Goal: Task Accomplishment & Management: Complete application form

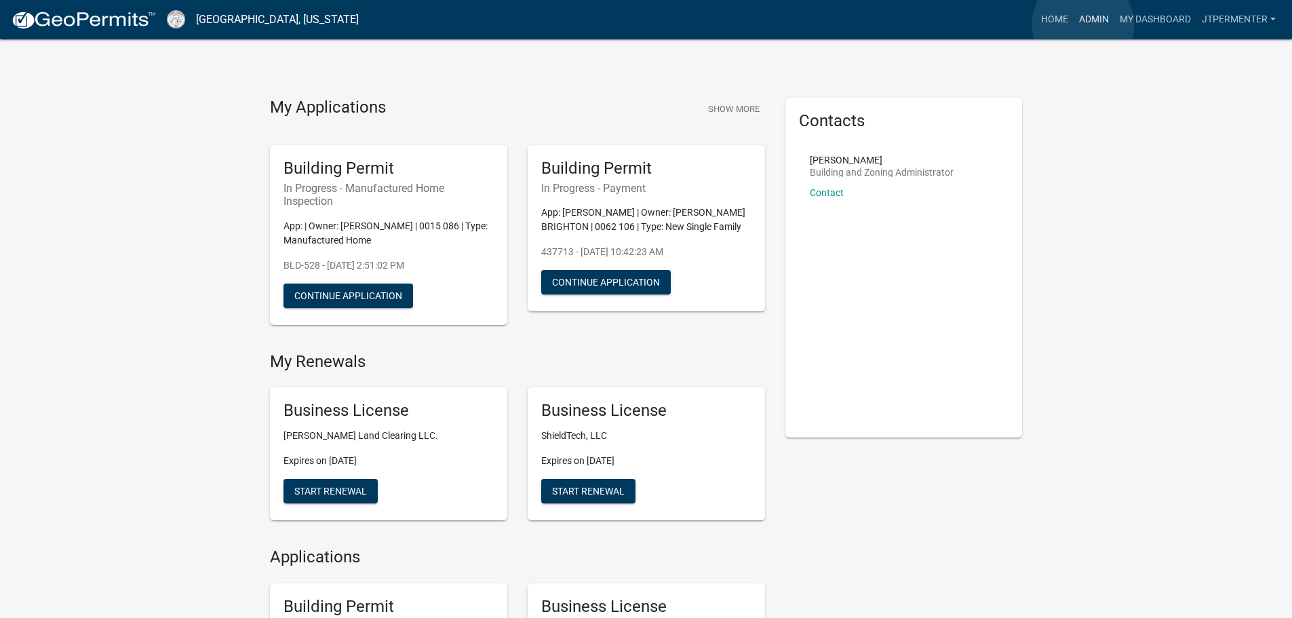
click at [1083, 24] on link "Admin" at bounding box center [1094, 20] width 41 height 26
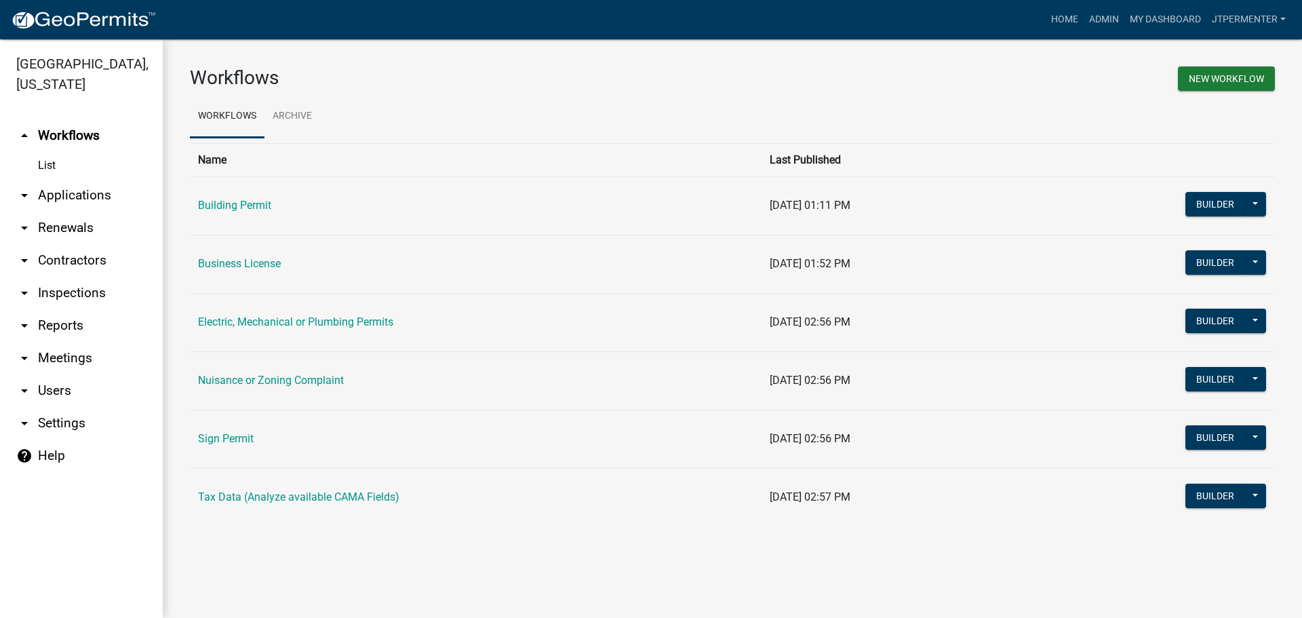
click at [272, 206] on td "Building Permit" at bounding box center [476, 205] width 572 height 58
click at [259, 203] on link "Building Permit" at bounding box center [234, 205] width 73 height 13
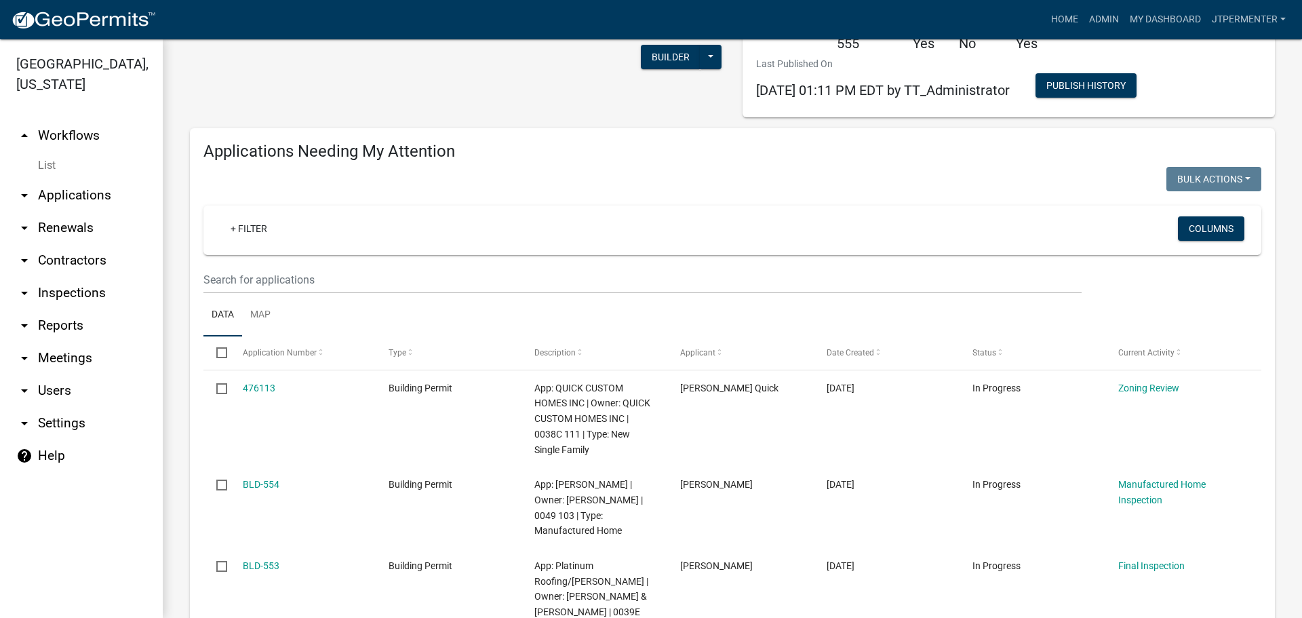
scroll to position [203, 0]
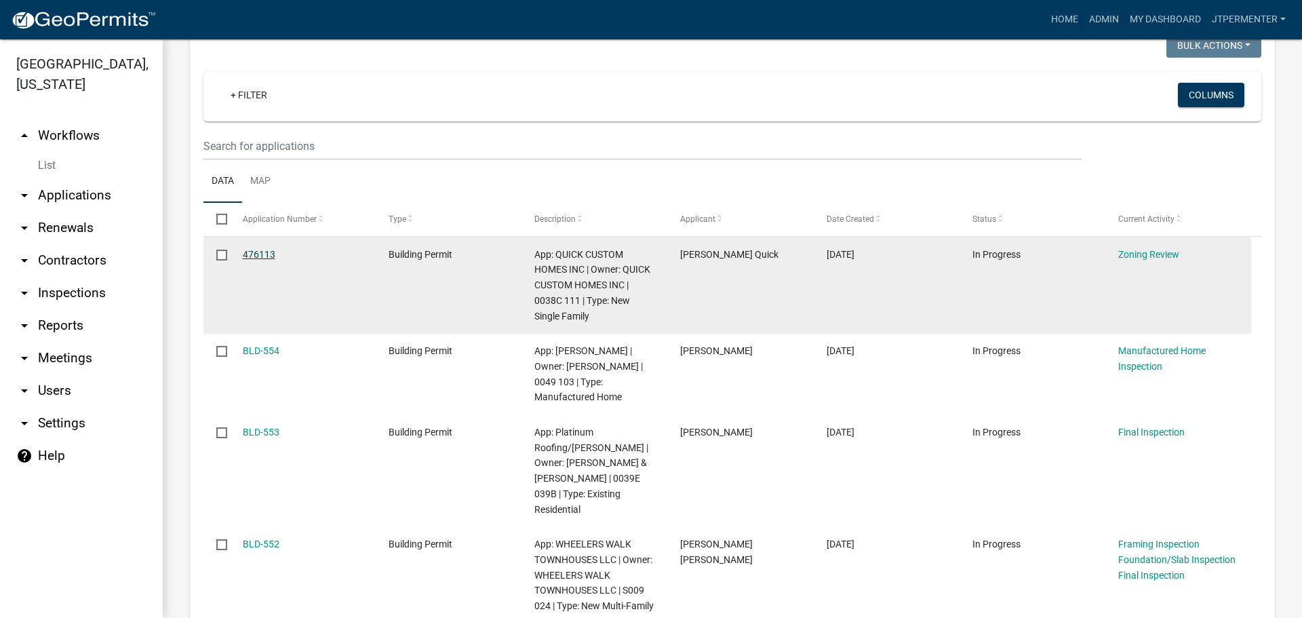
click at [269, 256] on link "476113" at bounding box center [259, 254] width 33 height 11
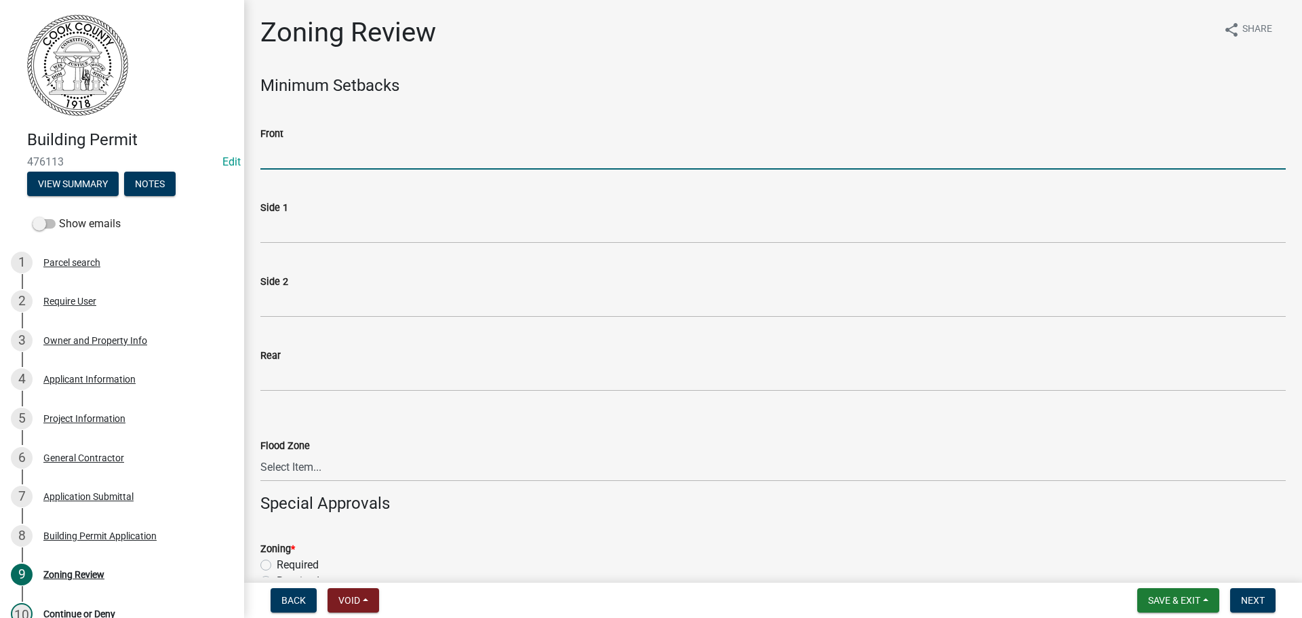
click at [275, 161] on input "Front" at bounding box center [772, 156] width 1025 height 28
type input "55"
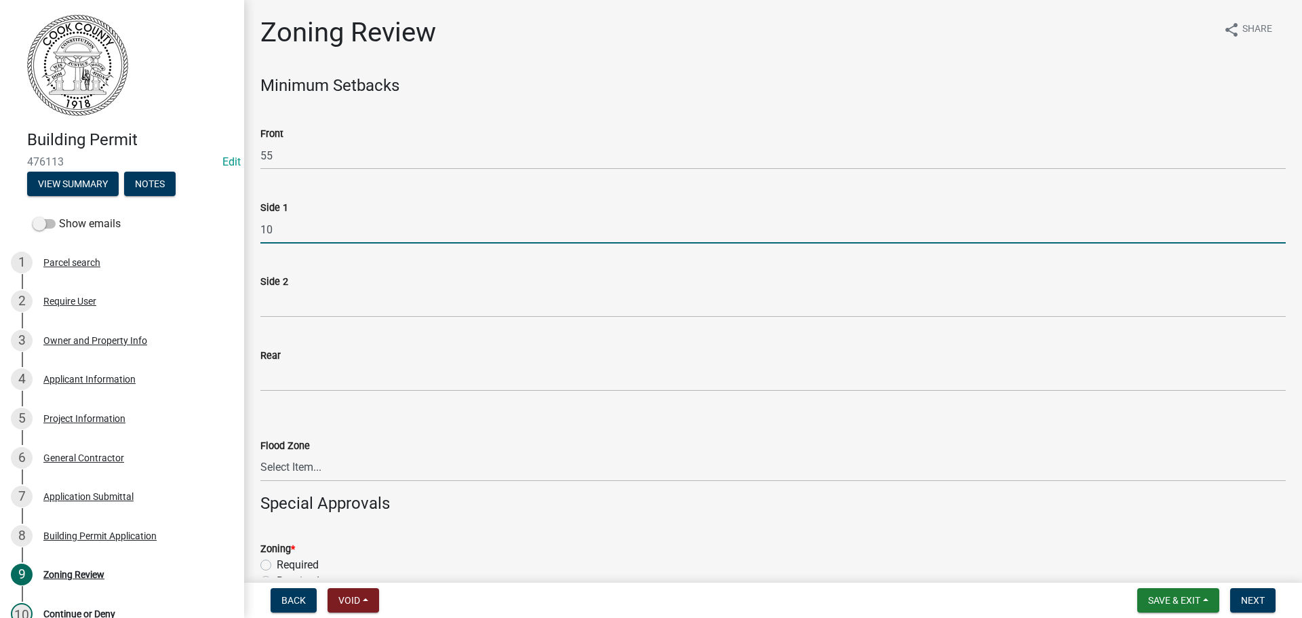
type input "10"
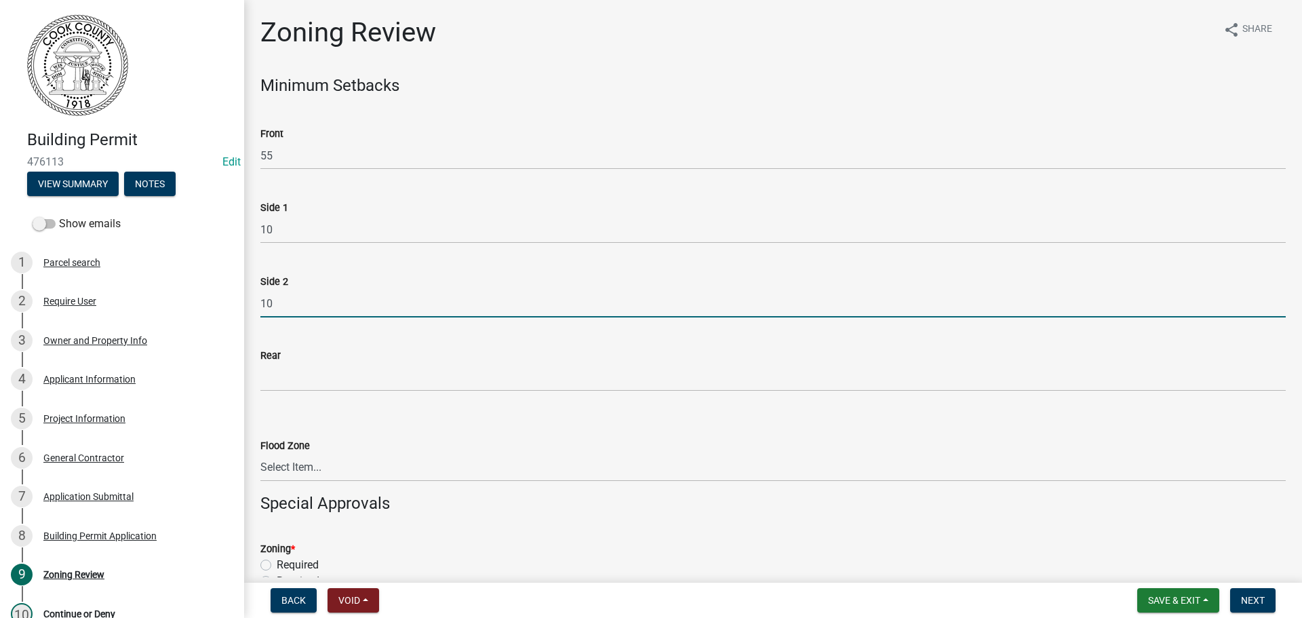
type input "10"
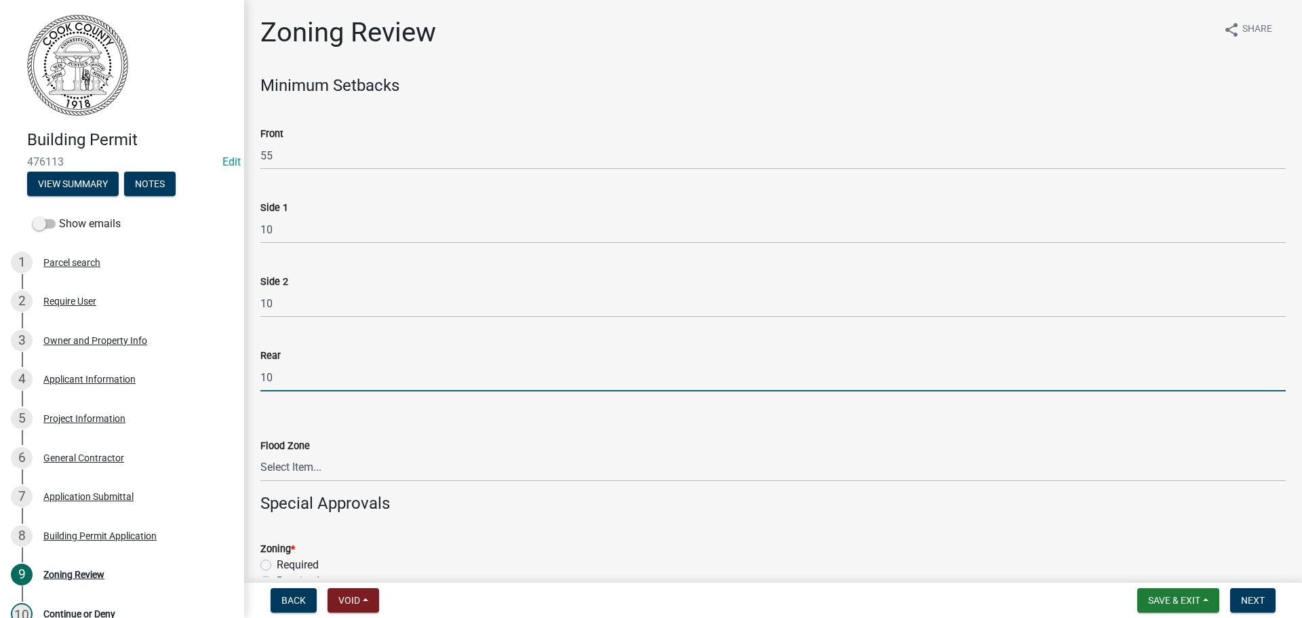
type input "10"
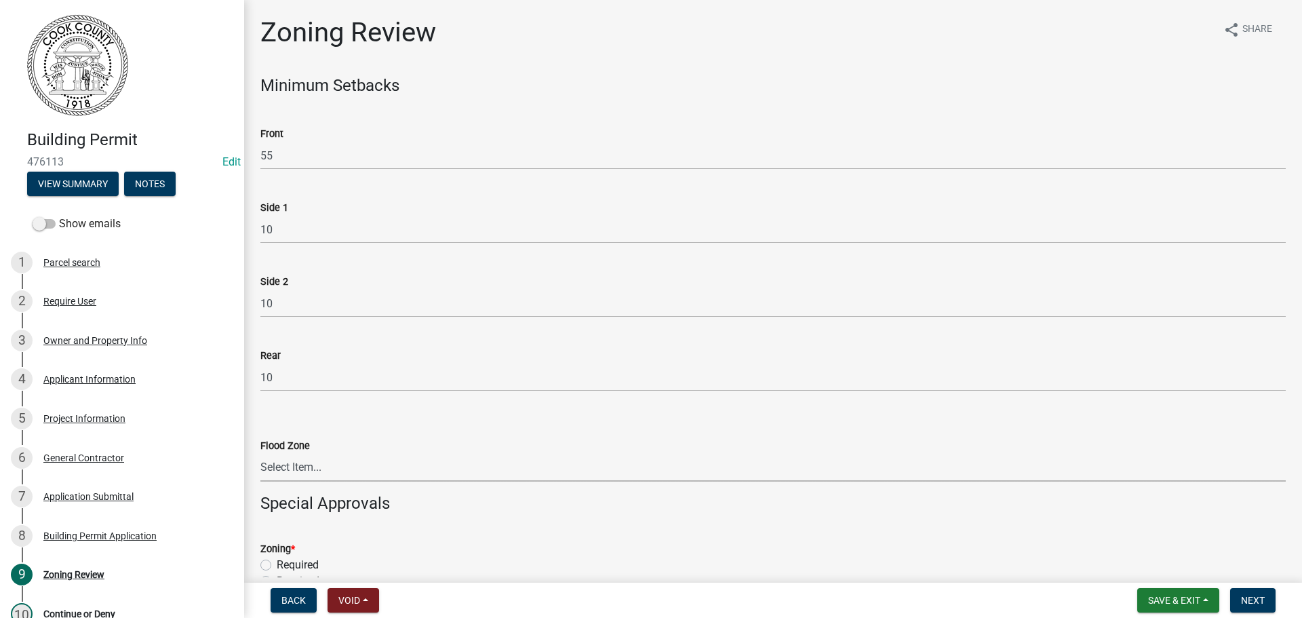
click at [288, 465] on select "Select Item... In Flood Zone Not In Flood Zone" at bounding box center [772, 468] width 1025 height 28
click at [260, 454] on select "Select Item... In Flood Zone Not In Flood Zone" at bounding box center [772, 468] width 1025 height 28
click at [307, 463] on select "Select Item... In Flood Zone Not In Flood Zone" at bounding box center [772, 468] width 1025 height 28
click at [260, 454] on select "Select Item... In Flood Zone Not In Flood Zone" at bounding box center [772, 468] width 1025 height 28
select select "15c07a4b-bbe1-4e02-bfa8-0d747ace02e2"
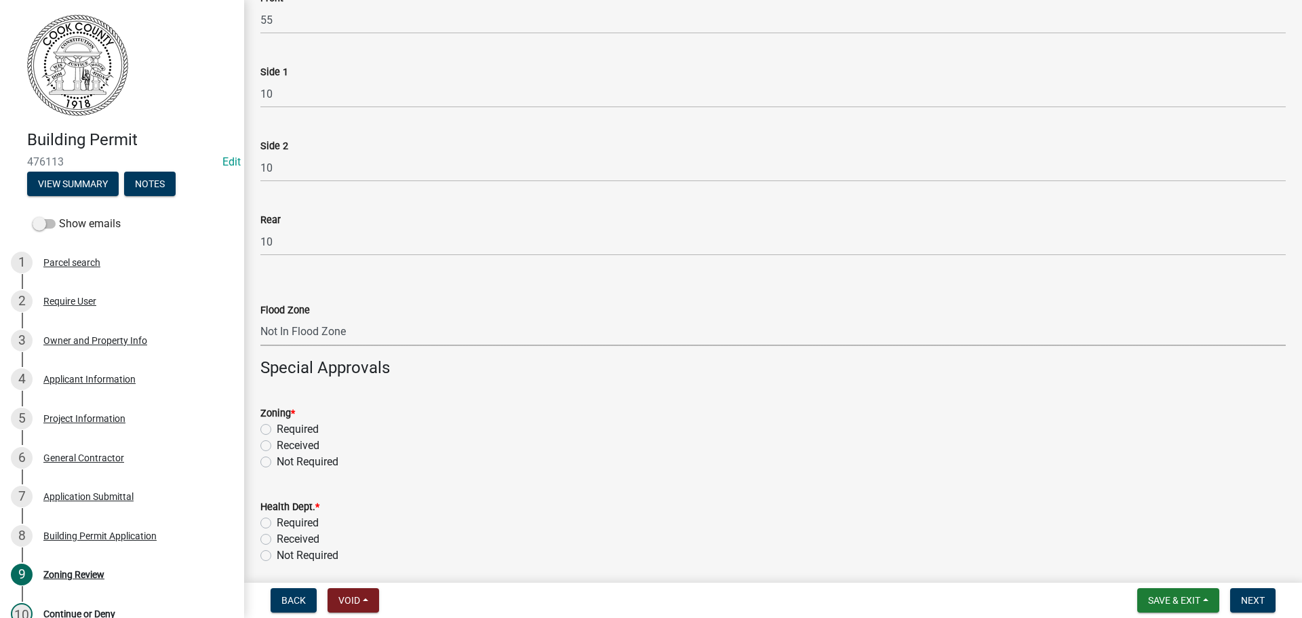
scroll to position [203, 0]
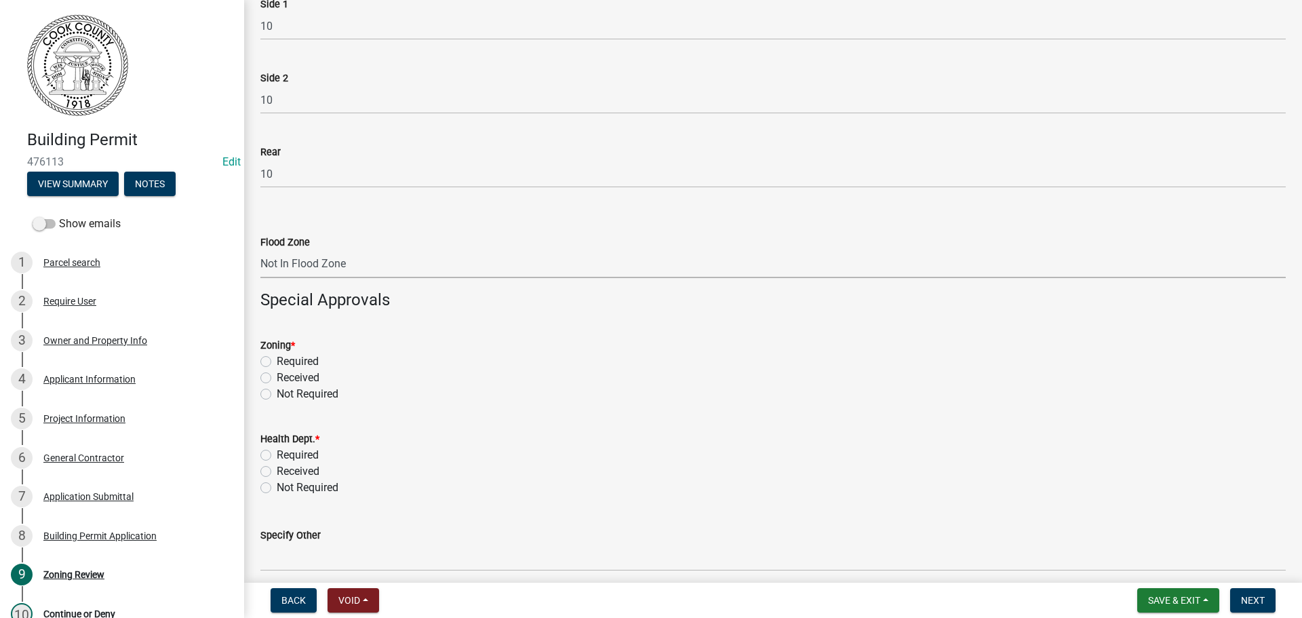
click at [277, 362] on label "Required" at bounding box center [298, 361] width 42 height 16
click at [277, 362] on input "Required" at bounding box center [281, 357] width 9 height 9
radio input "true"
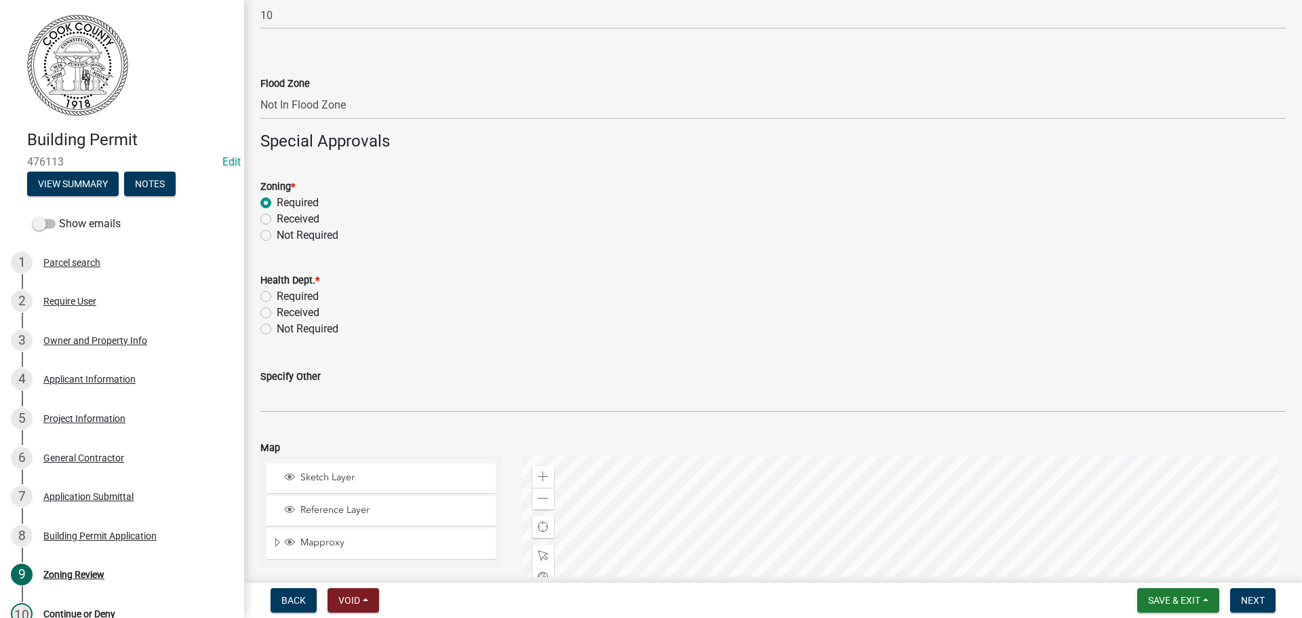
scroll to position [407, 0]
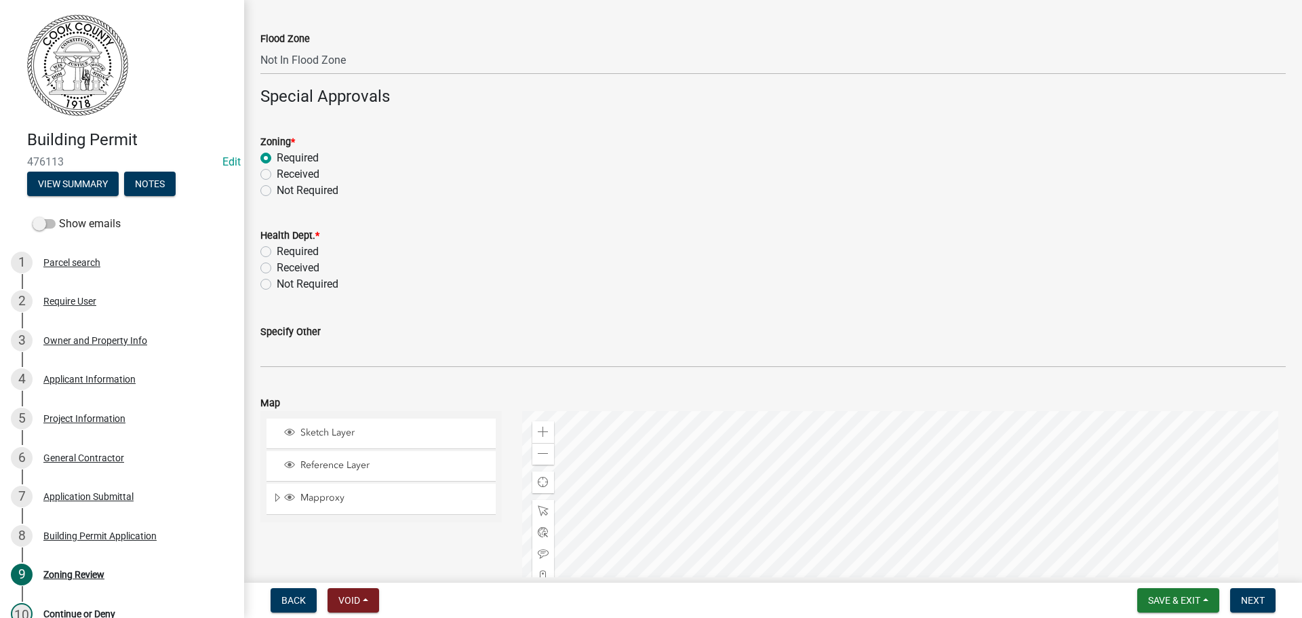
click at [277, 287] on label "Not Required" at bounding box center [308, 284] width 62 height 16
click at [277, 285] on input "Not Required" at bounding box center [281, 280] width 9 height 9
radio input "true"
click at [1264, 600] on span "Next" at bounding box center [1253, 600] width 24 height 11
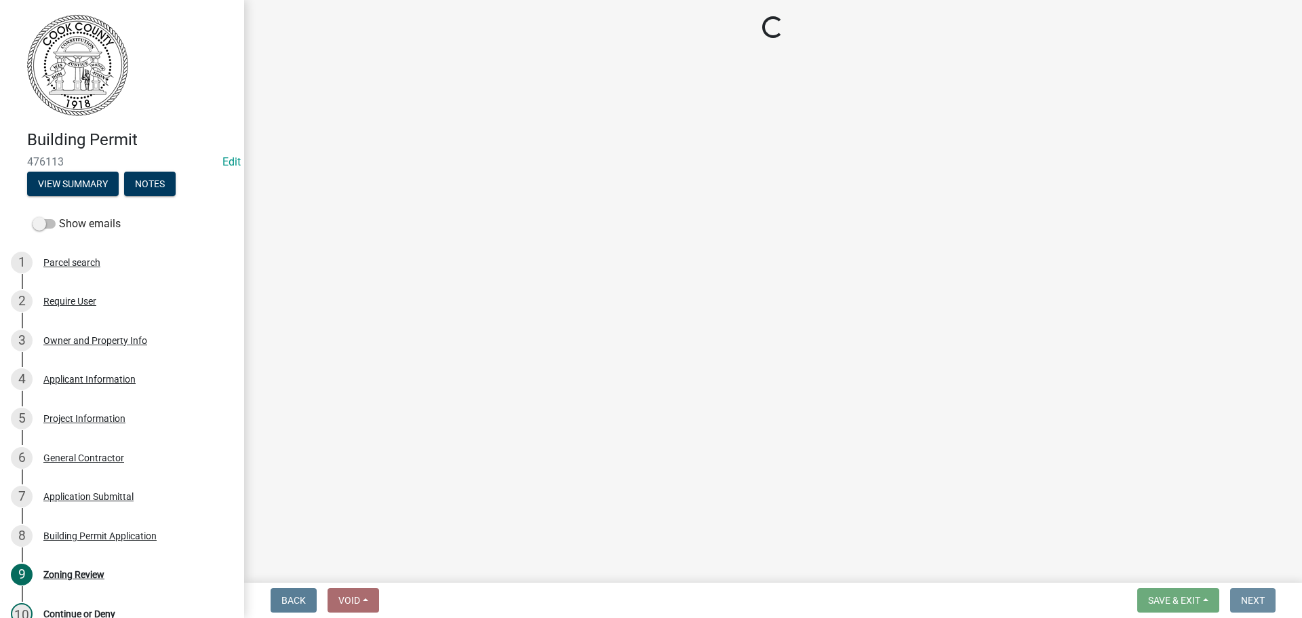
scroll to position [0, 0]
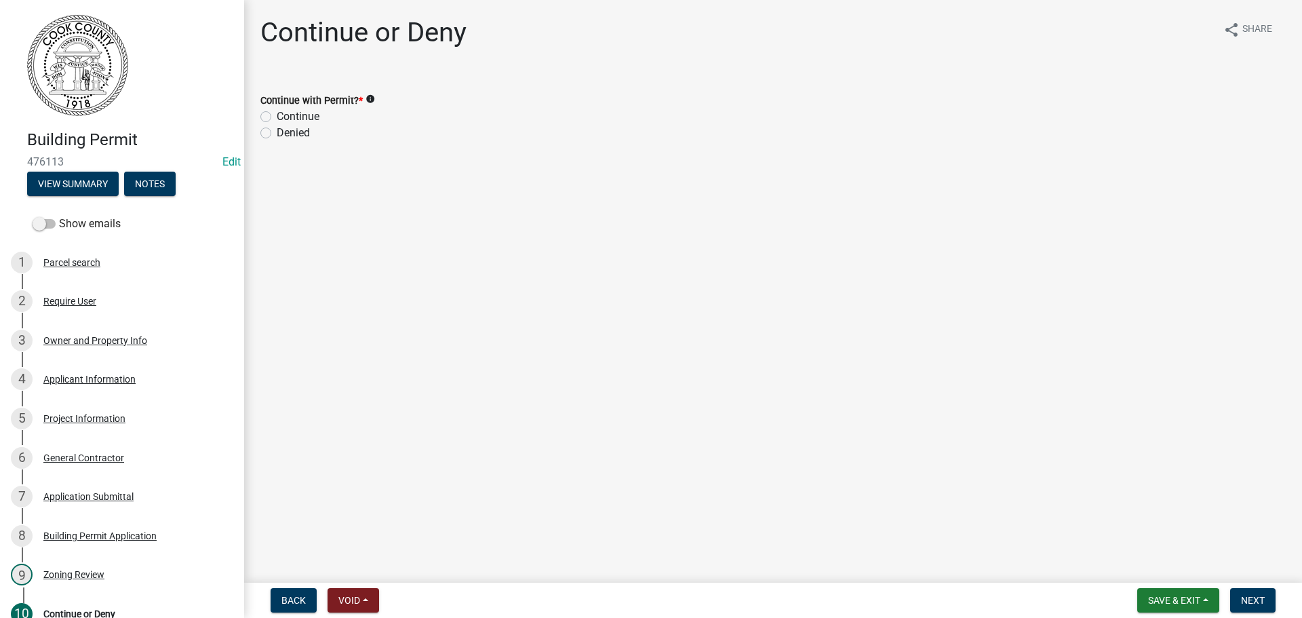
click at [277, 116] on label "Continue" at bounding box center [298, 117] width 43 height 16
click at [277, 116] on input "Continue" at bounding box center [281, 113] width 9 height 9
radio input "true"
click at [1253, 606] on button "Next" at bounding box center [1252, 600] width 45 height 24
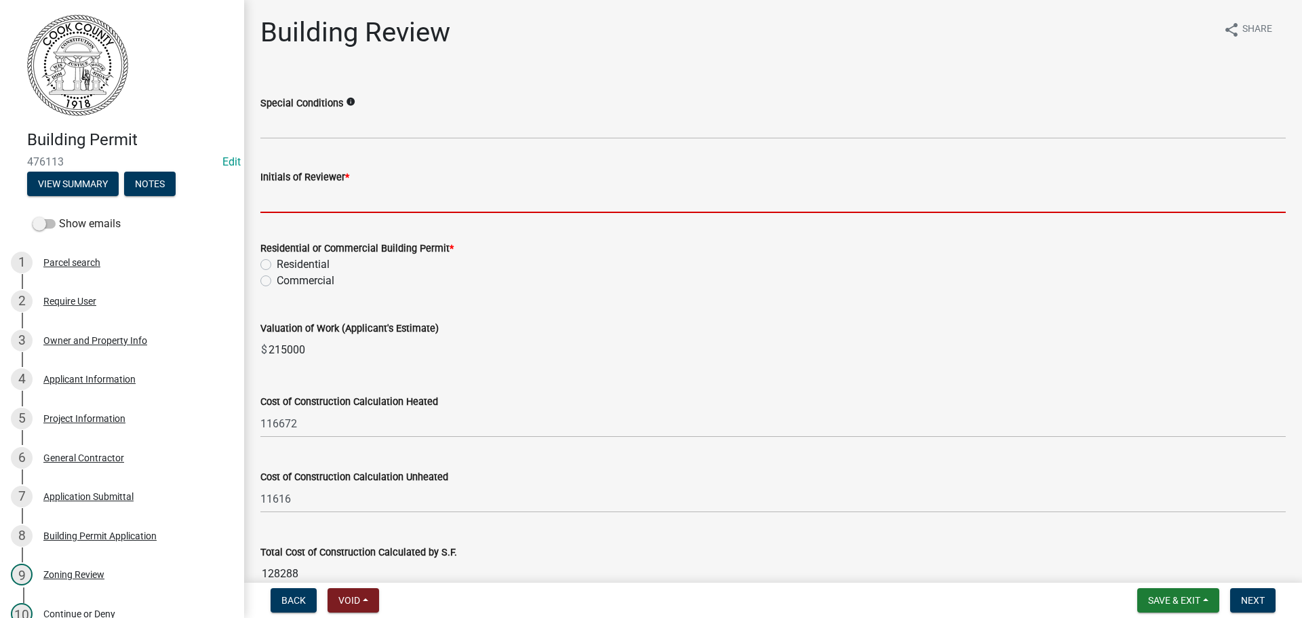
click at [290, 201] on input "Initials of Reviewer *" at bounding box center [772, 199] width 1025 height 28
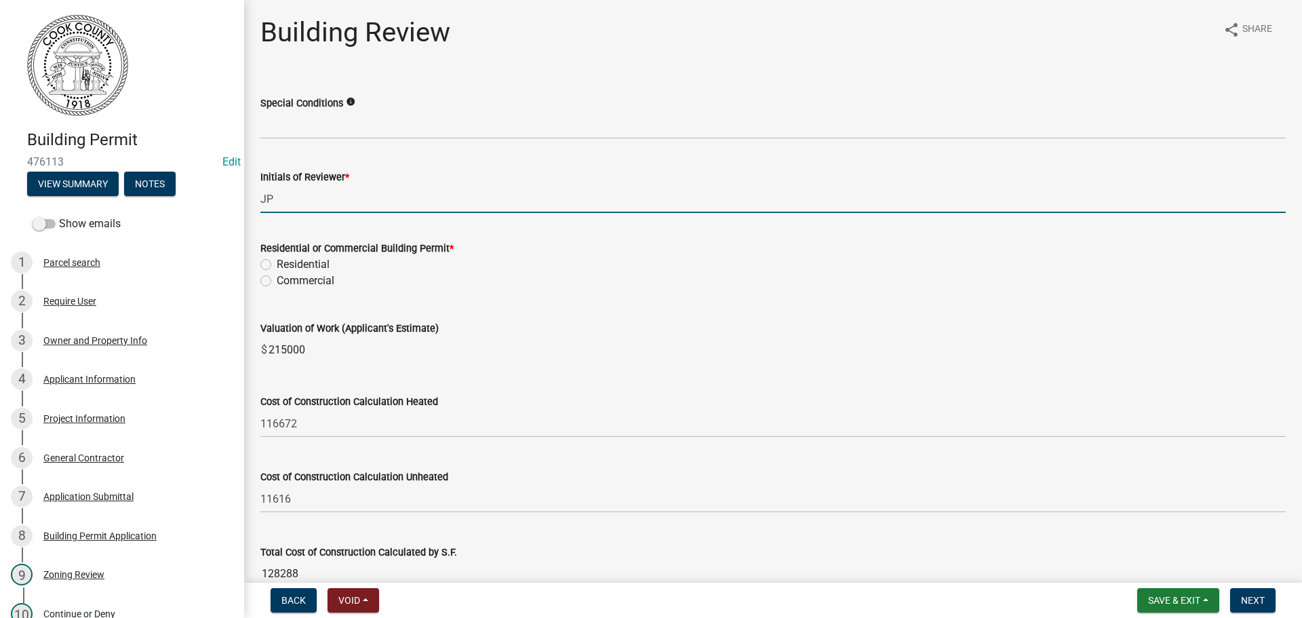
type input "JP"
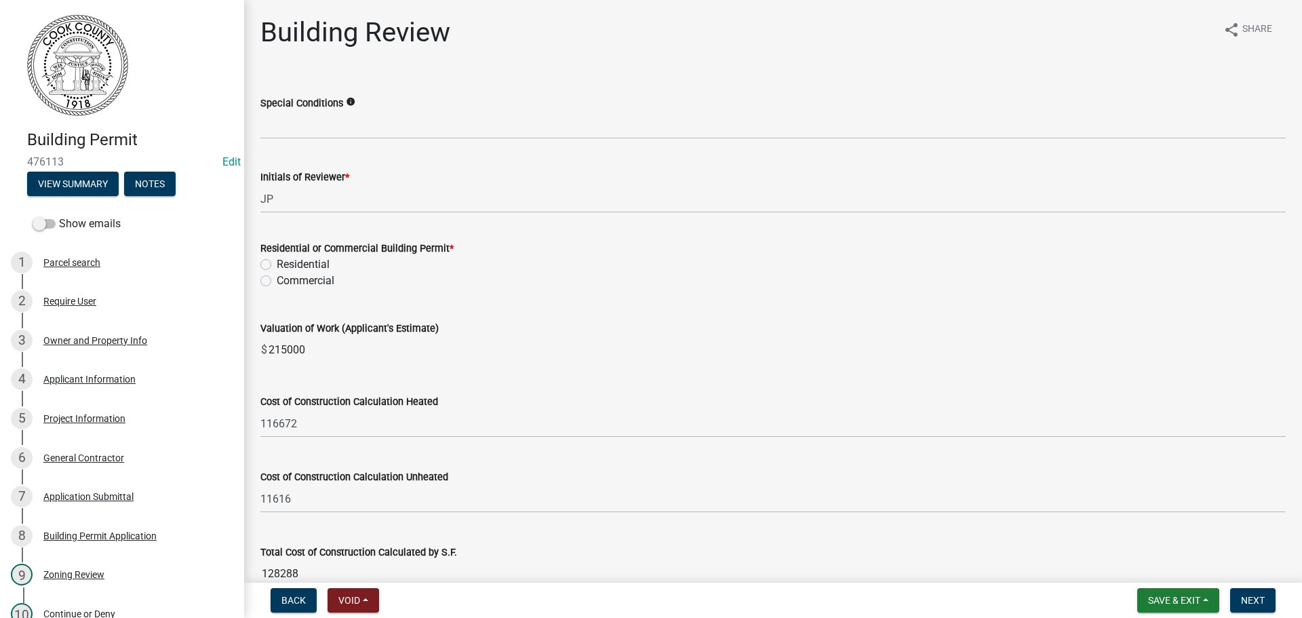
click at [269, 271] on div "Residential" at bounding box center [772, 264] width 1025 height 16
click at [277, 263] on label "Residential" at bounding box center [303, 264] width 53 height 16
click at [277, 263] on input "Residential" at bounding box center [281, 260] width 9 height 9
radio input "true"
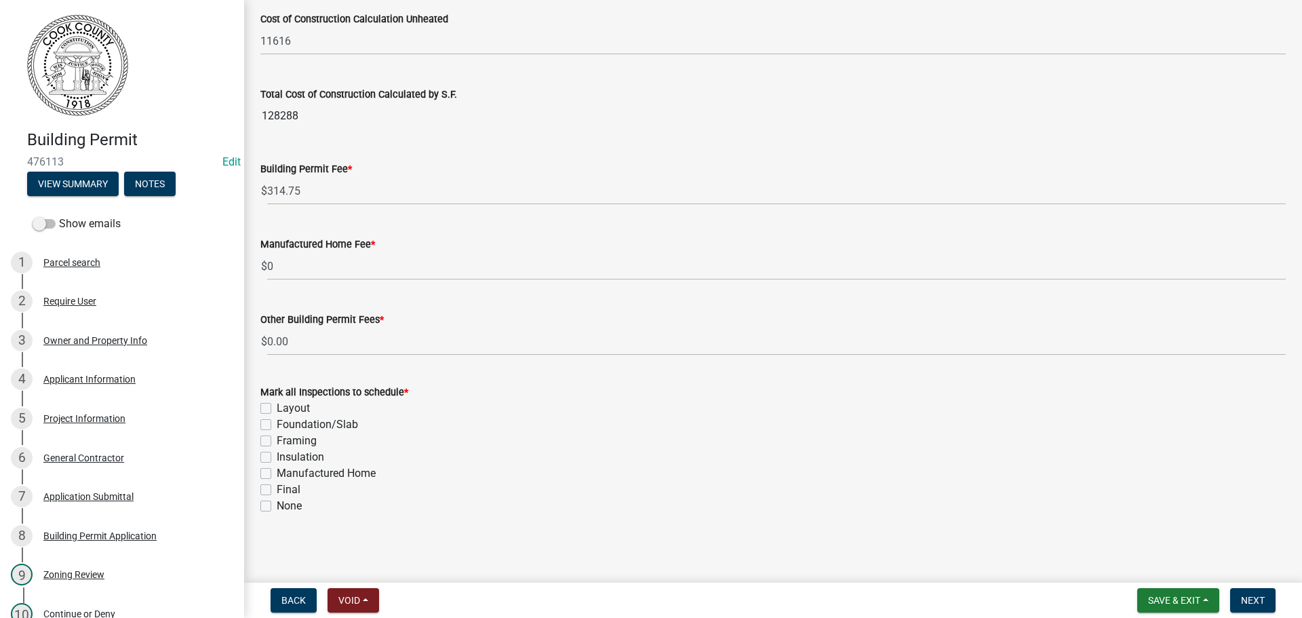
scroll to position [460, 0]
click at [277, 407] on label "Layout" at bounding box center [293, 406] width 33 height 16
click at [277, 407] on input "Layout" at bounding box center [281, 402] width 9 height 9
checkbox input "true"
checkbox input "false"
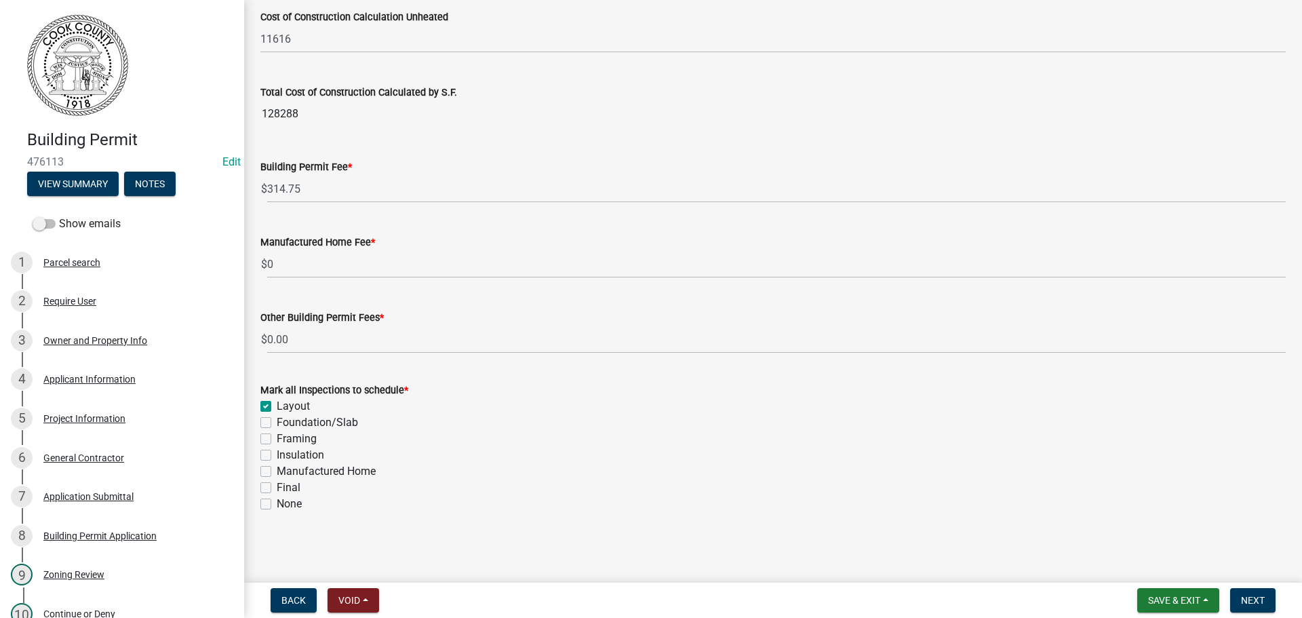
checkbox input "false"
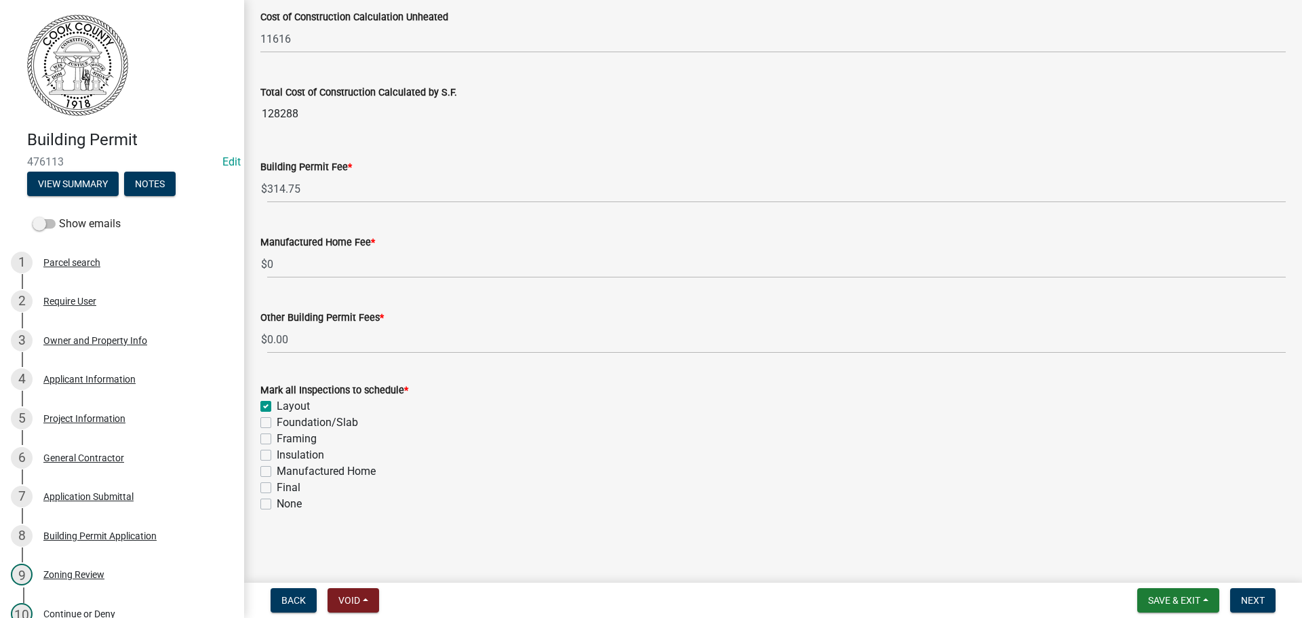
click at [277, 424] on label "Foundation/Slab" at bounding box center [317, 422] width 81 height 16
click at [277, 423] on input "Foundation/Slab" at bounding box center [281, 418] width 9 height 9
checkbox input "true"
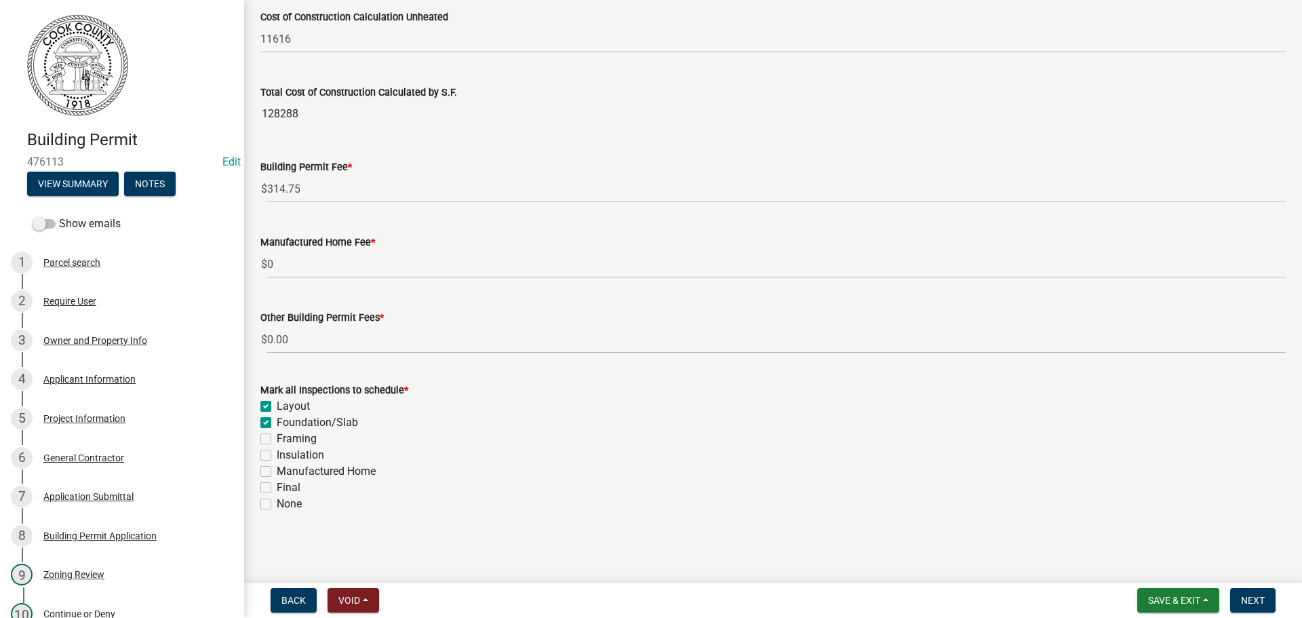
checkbox input "false"
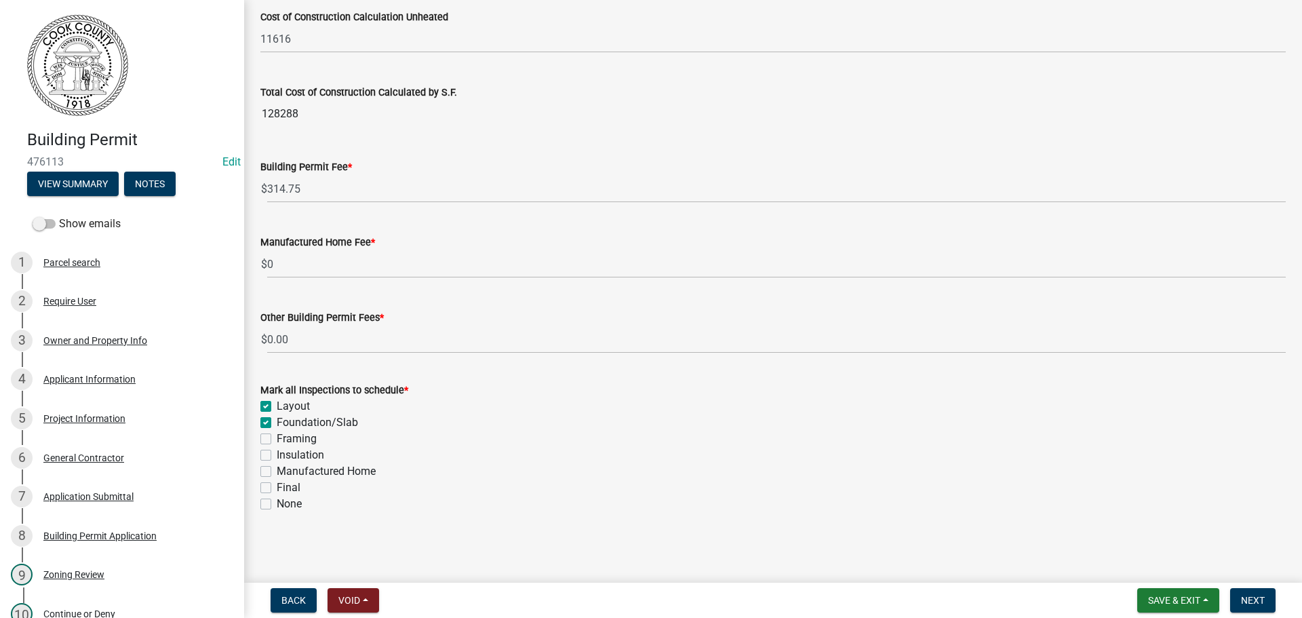
click at [277, 440] on label "Framing" at bounding box center [297, 439] width 40 height 16
click at [277, 439] on input "Framing" at bounding box center [281, 435] width 9 height 9
checkbox input "true"
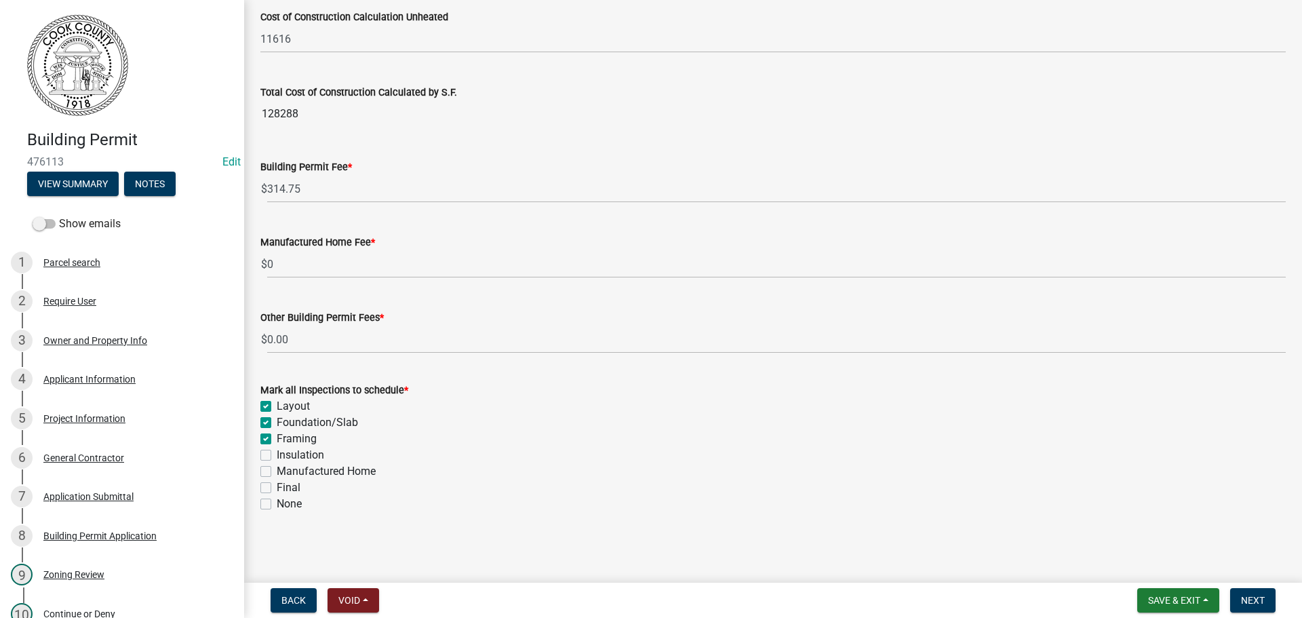
checkbox input "true"
checkbox input "false"
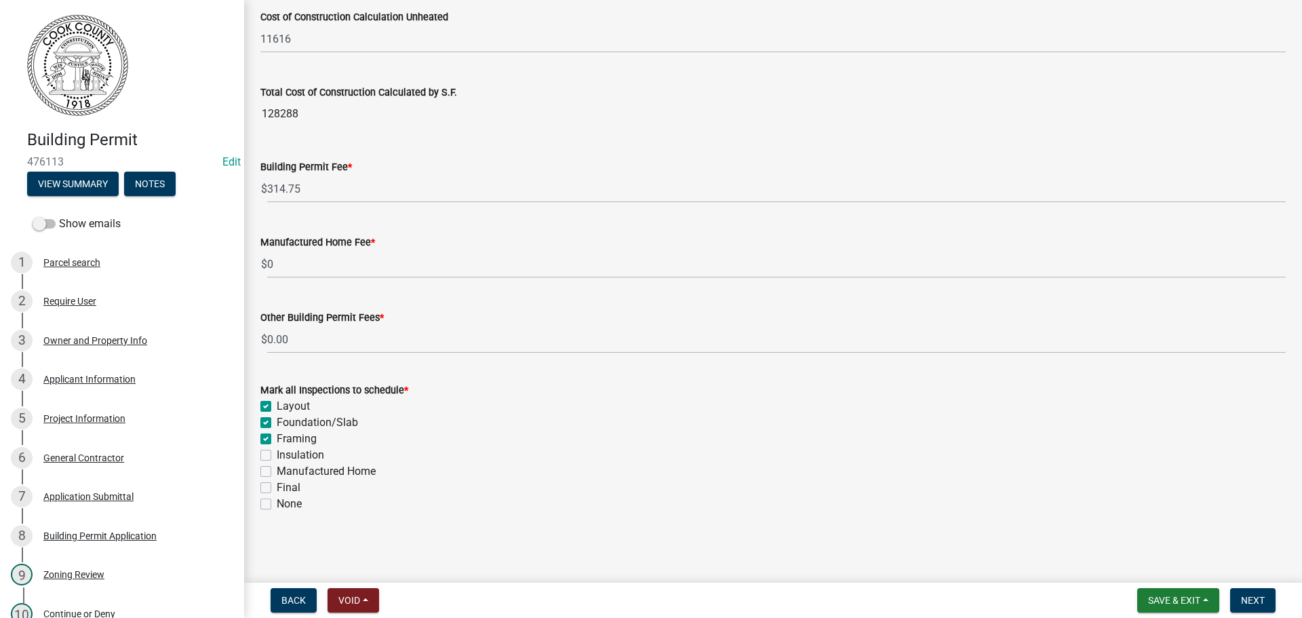
drag, startPoint x: 271, startPoint y: 488, endPoint x: 275, endPoint y: 482, distance: 8.3
click at [277, 488] on label "Final" at bounding box center [289, 488] width 24 height 16
click at [277, 488] on input "Final" at bounding box center [281, 484] width 9 height 9
checkbox input "true"
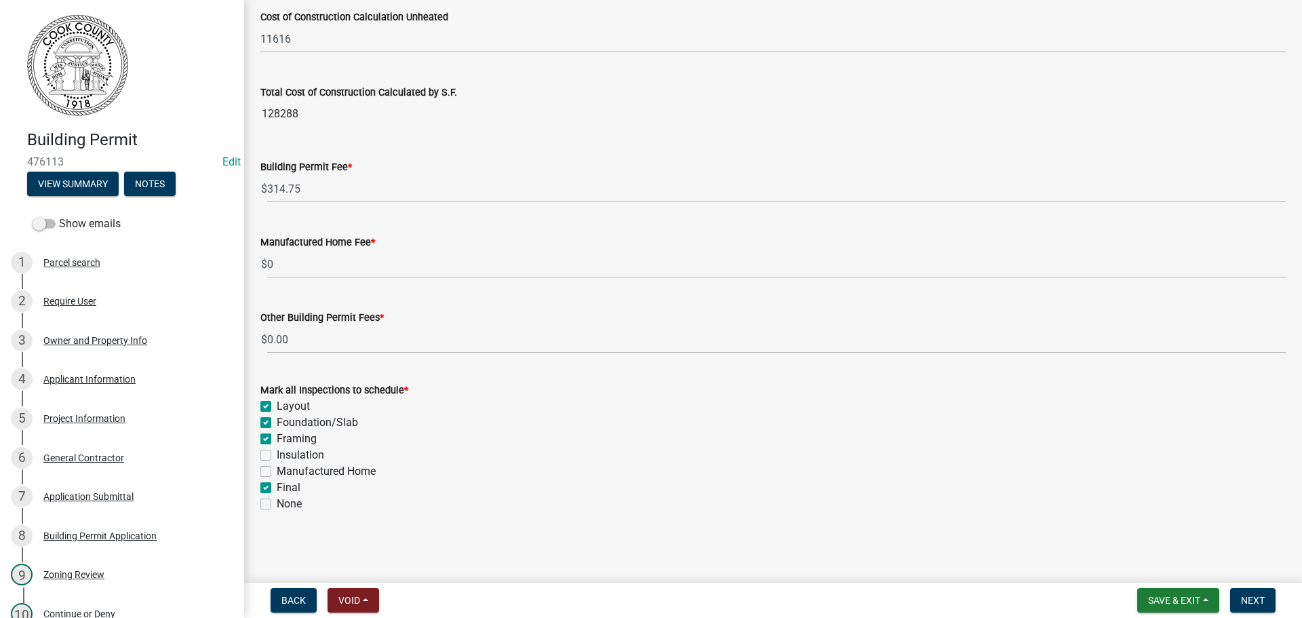
checkbox input "true"
checkbox input "false"
checkbox input "true"
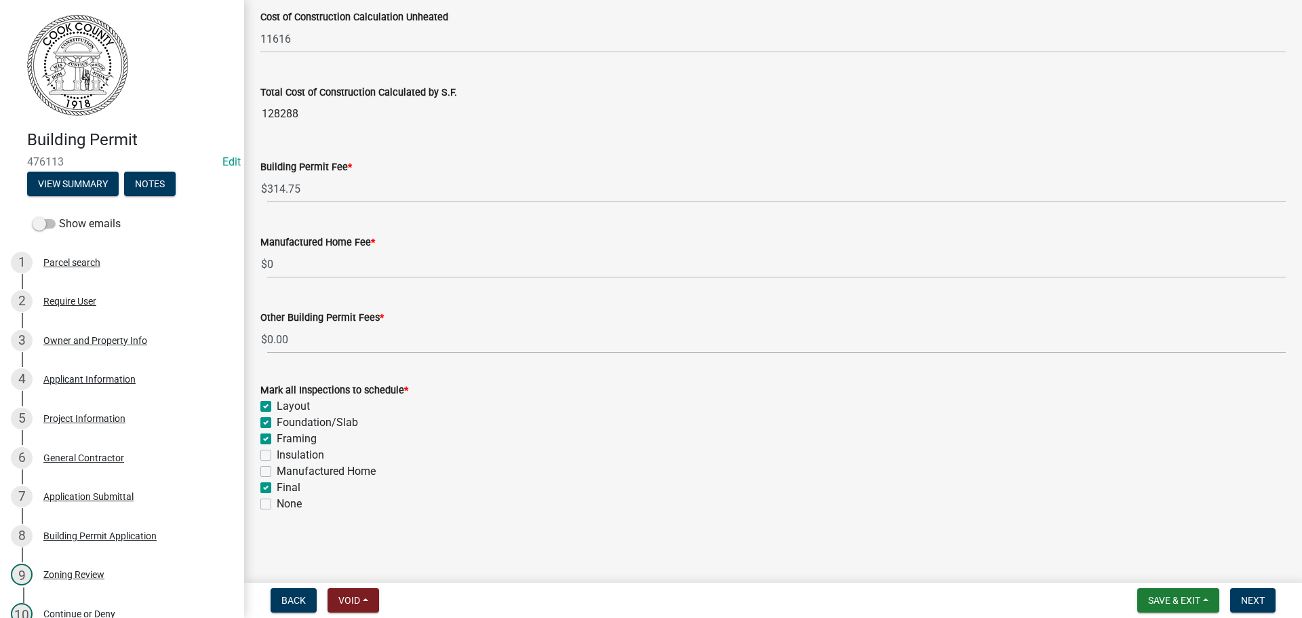
checkbox input "false"
click at [1262, 600] on span "Next" at bounding box center [1253, 600] width 24 height 11
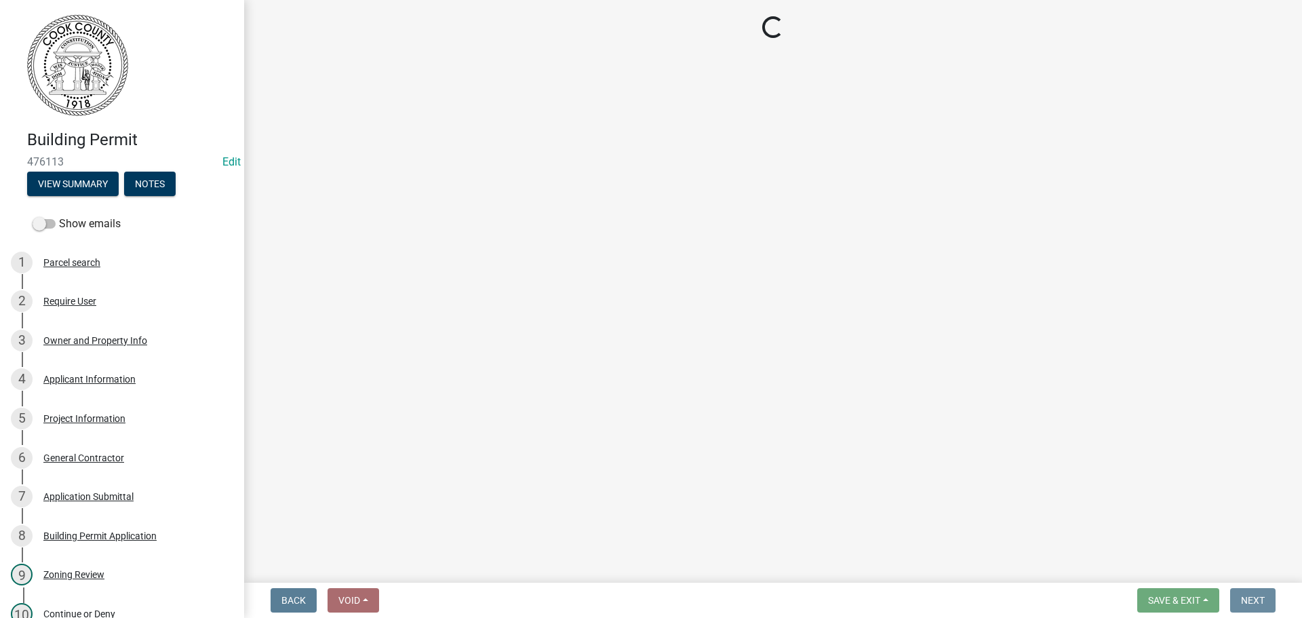
scroll to position [0, 0]
select select "3: 3"
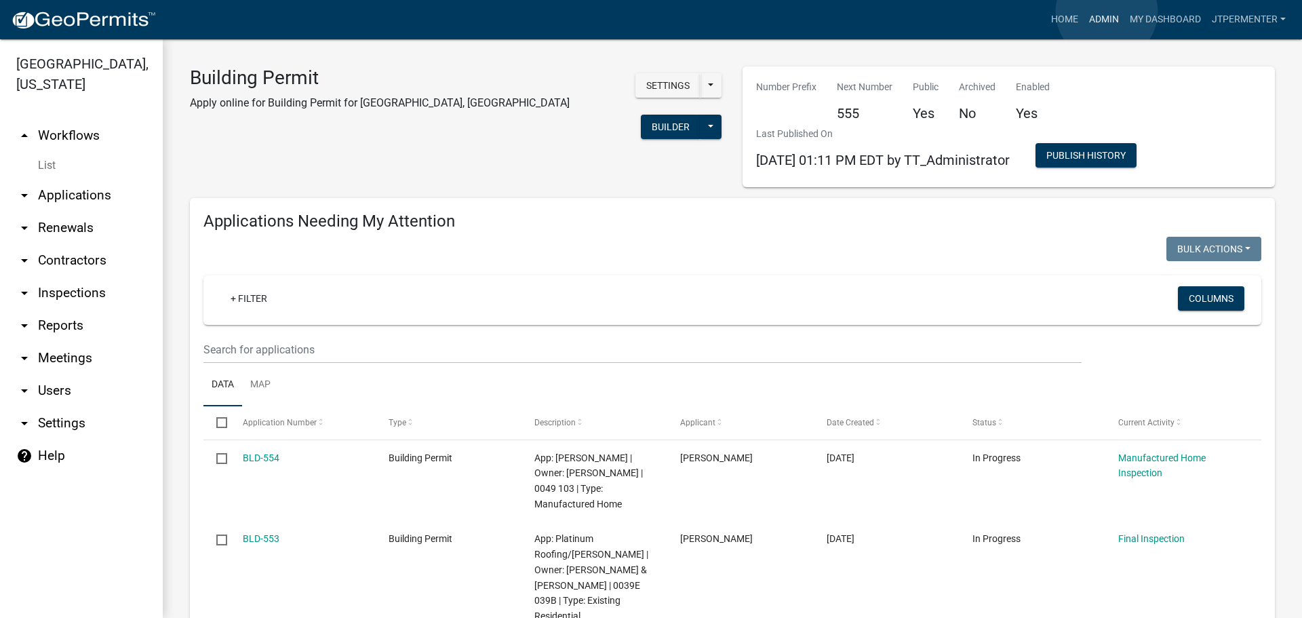
click at [1107, 12] on link "Admin" at bounding box center [1104, 20] width 41 height 26
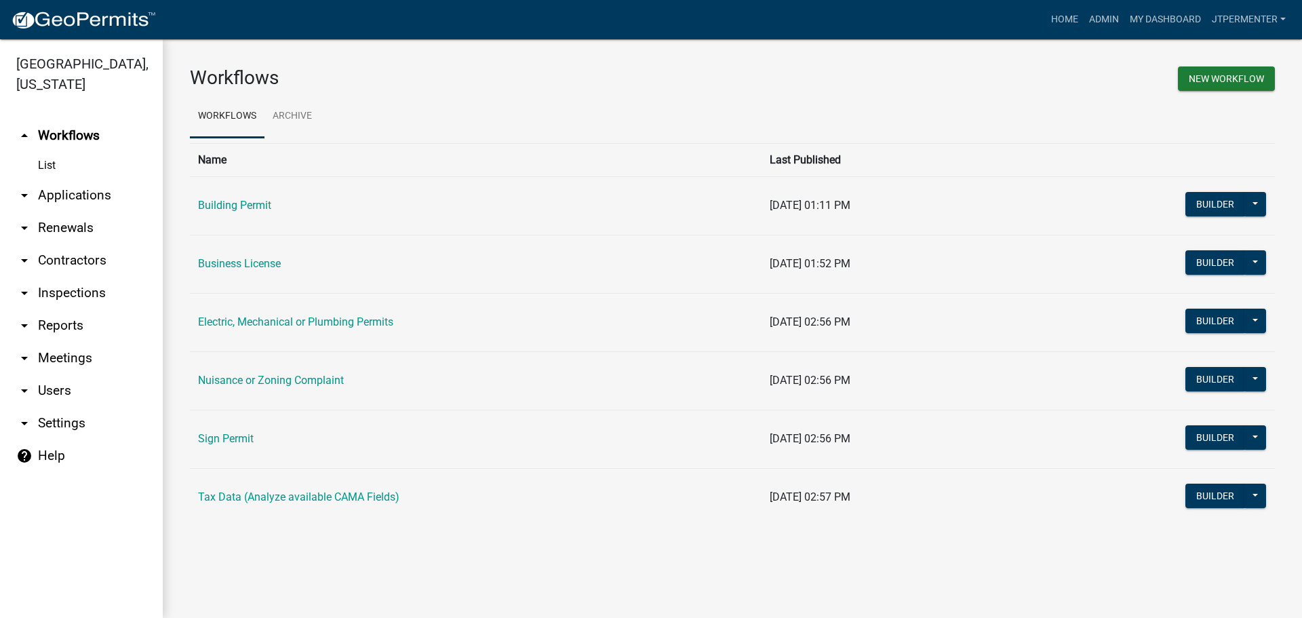
click at [235, 325] on link "Electric, Mechanical or Plumbing Permits" at bounding box center [295, 321] width 195 height 13
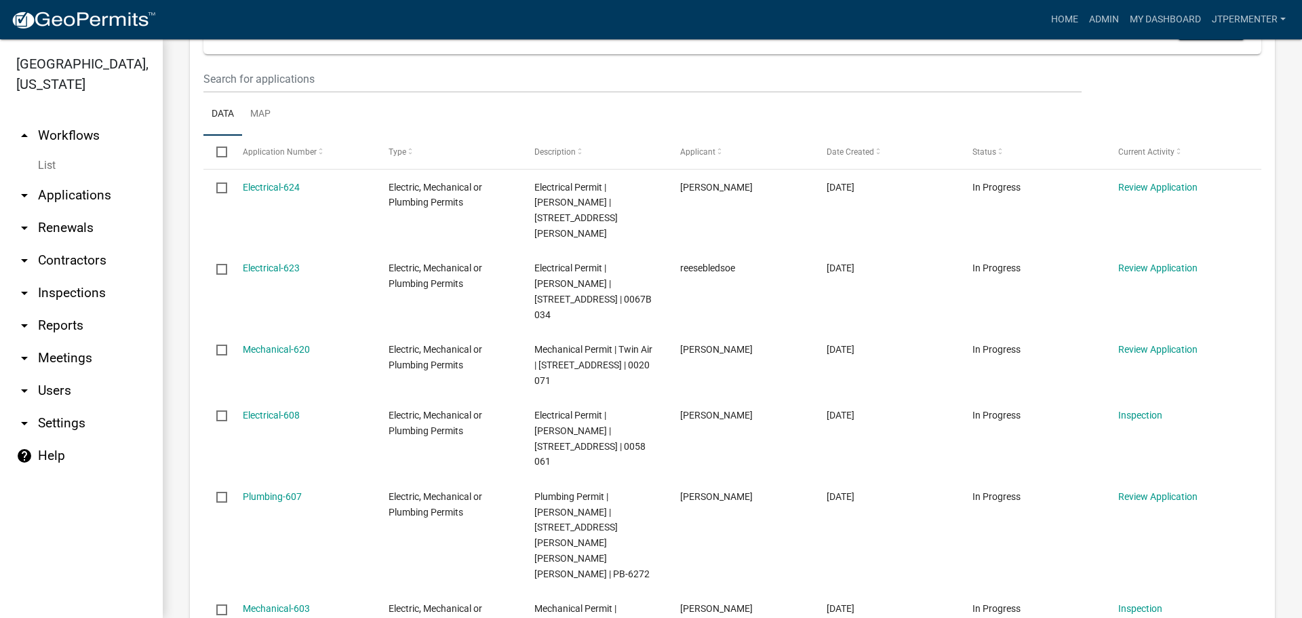
scroll to position [271, 0]
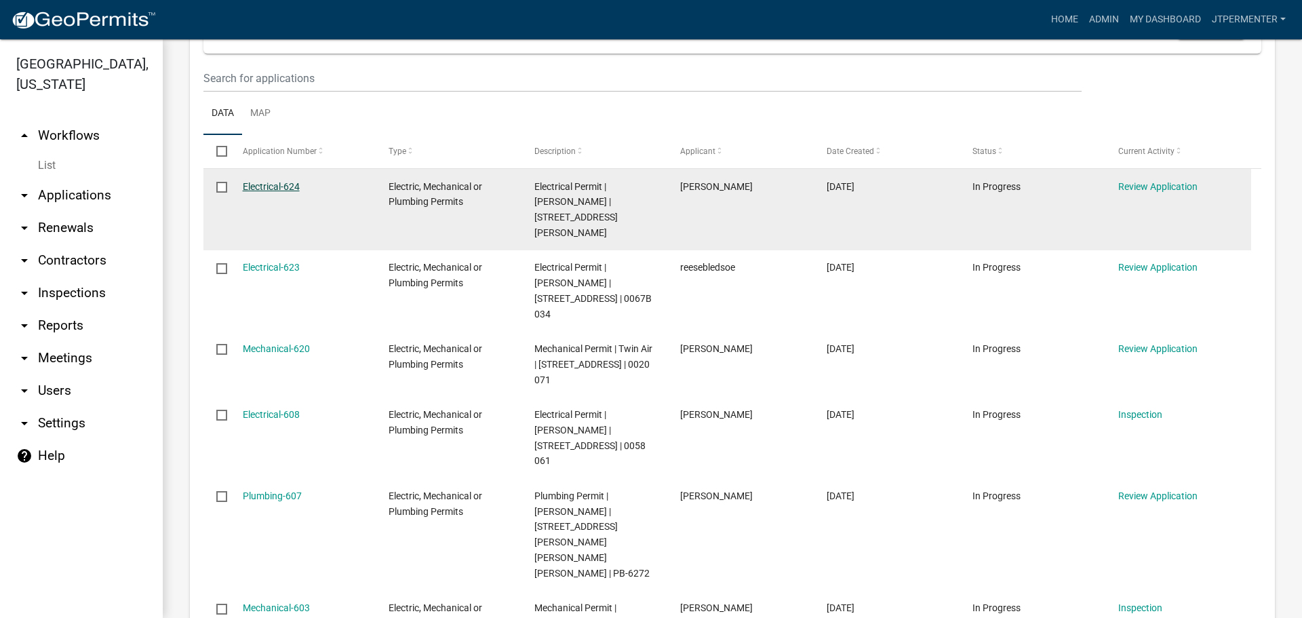
click at [260, 188] on link "Electrical-624" at bounding box center [271, 186] width 57 height 11
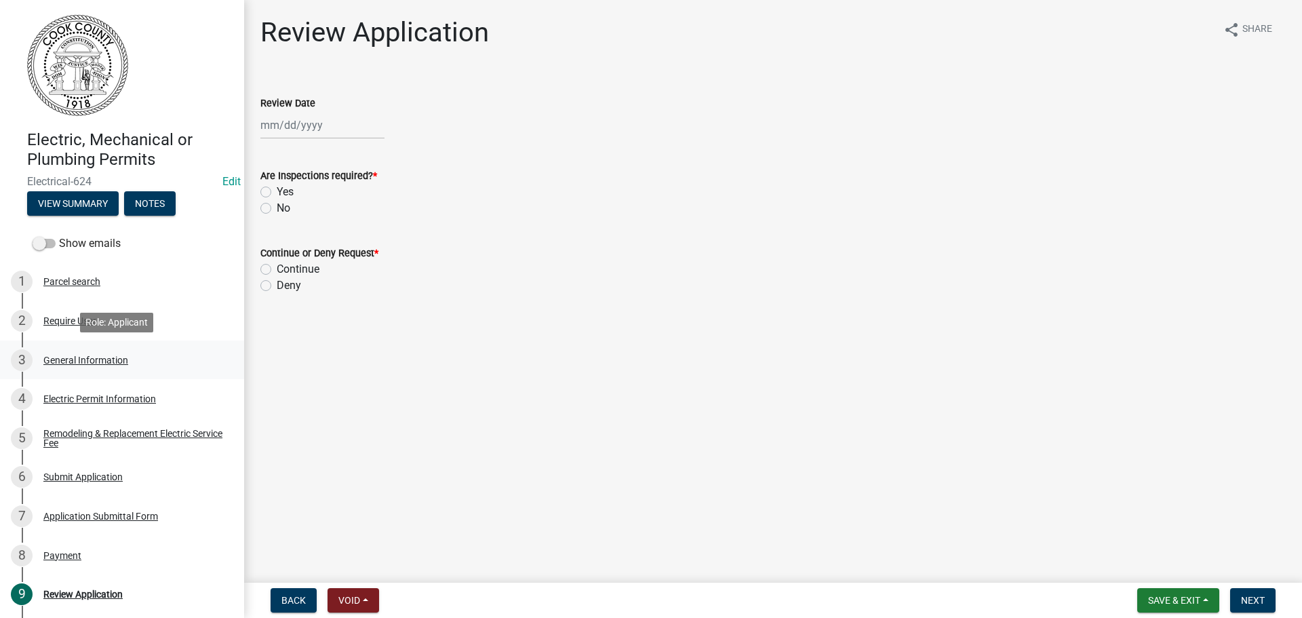
click at [89, 361] on div "General Information" at bounding box center [85, 359] width 85 height 9
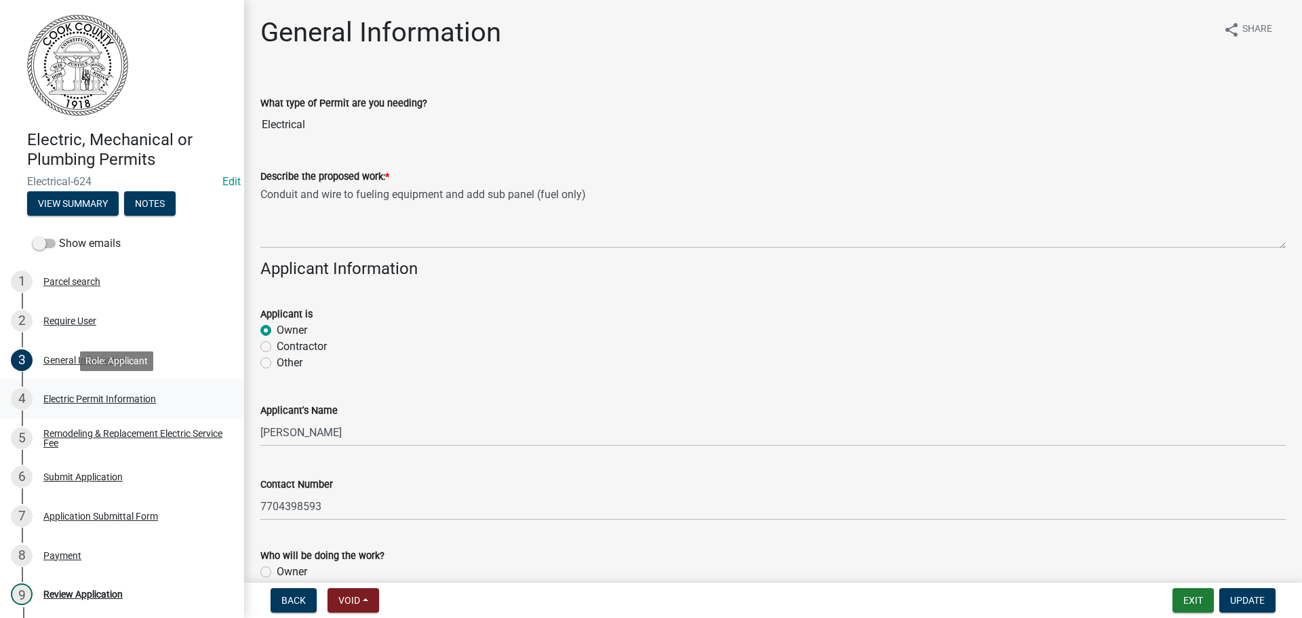
click at [87, 395] on div "Electric Permit Information" at bounding box center [99, 398] width 113 height 9
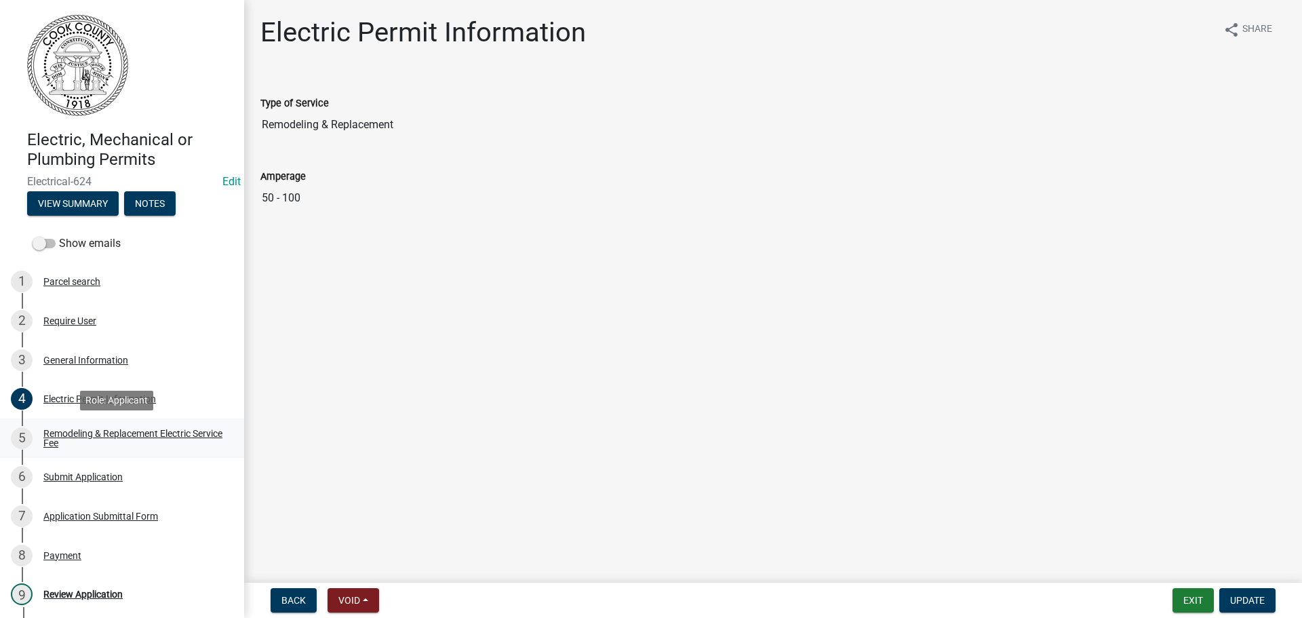
click at [66, 427] on div "5 Remodeling & Replacement Electric Service Fee" at bounding box center [117, 438] width 212 height 22
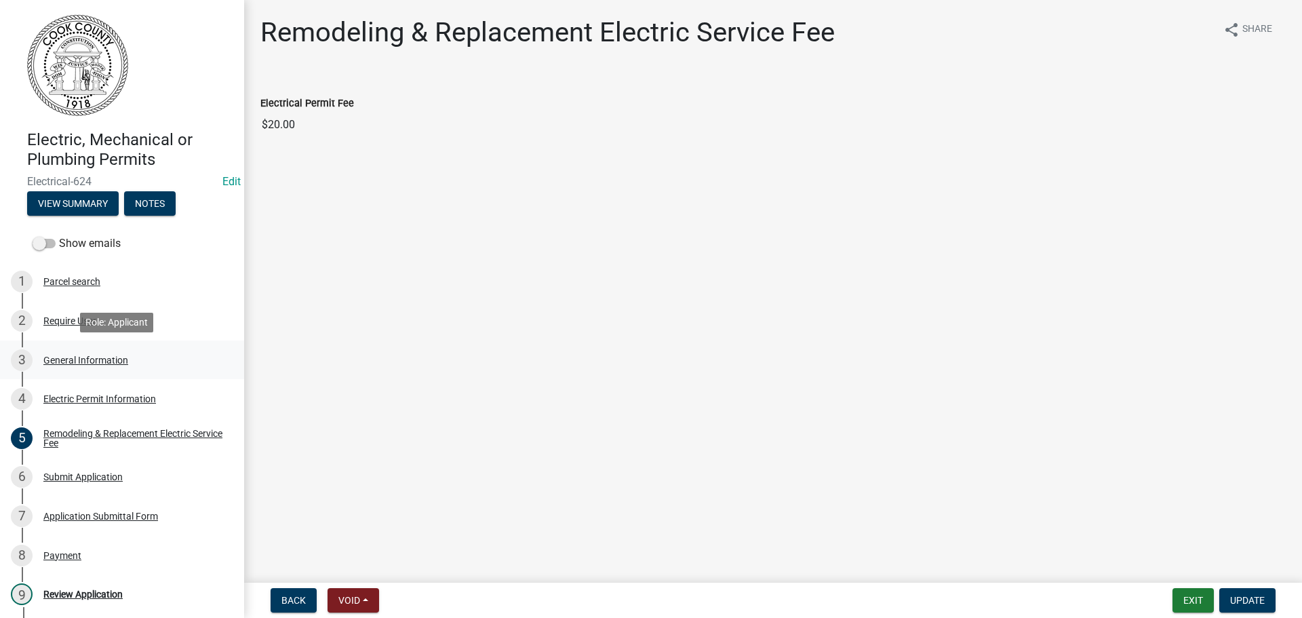
click at [80, 359] on div "General Information" at bounding box center [85, 359] width 85 height 9
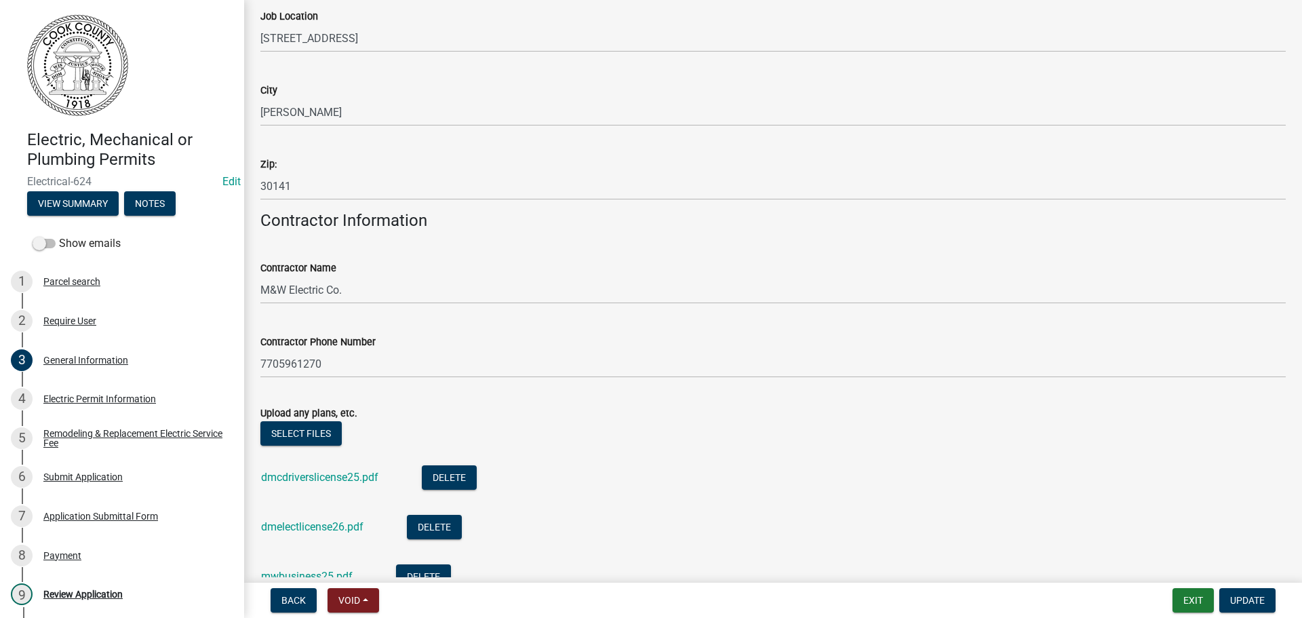
scroll to position [926, 0]
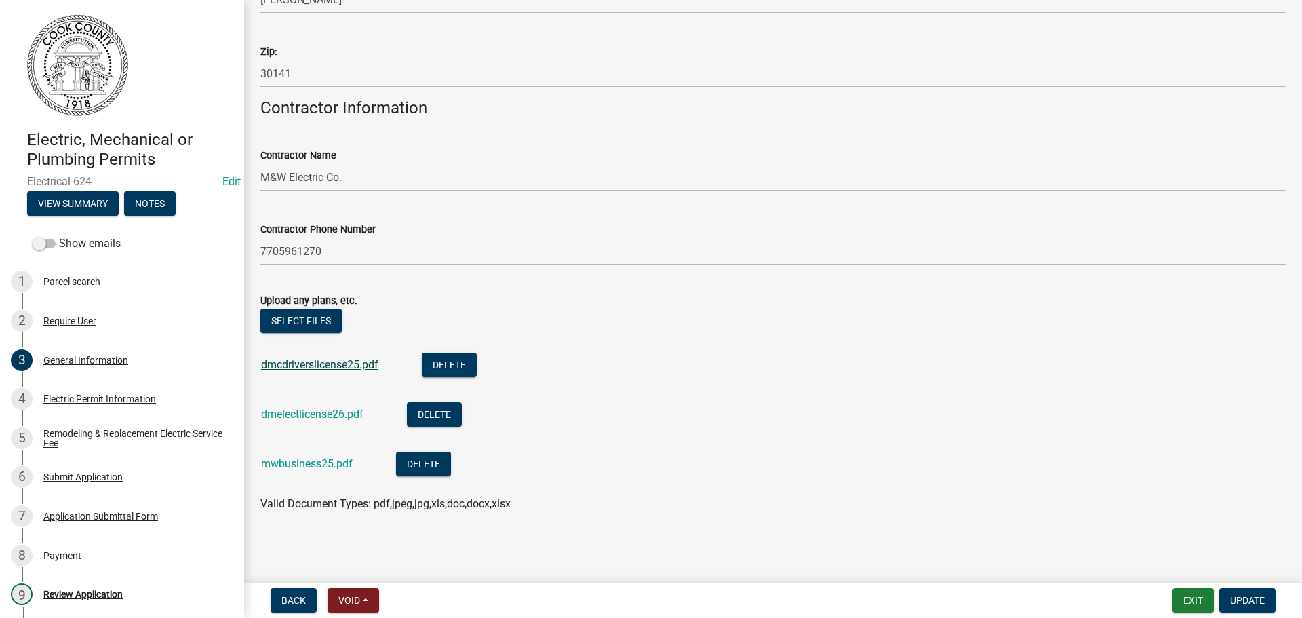
click at [312, 365] on link "dmcdriverslicense25.pdf" at bounding box center [319, 364] width 117 height 13
click at [78, 360] on div "General Information" at bounding box center [85, 359] width 85 height 9
click at [315, 463] on link "mwbusiness25.pdf" at bounding box center [307, 463] width 92 height 13
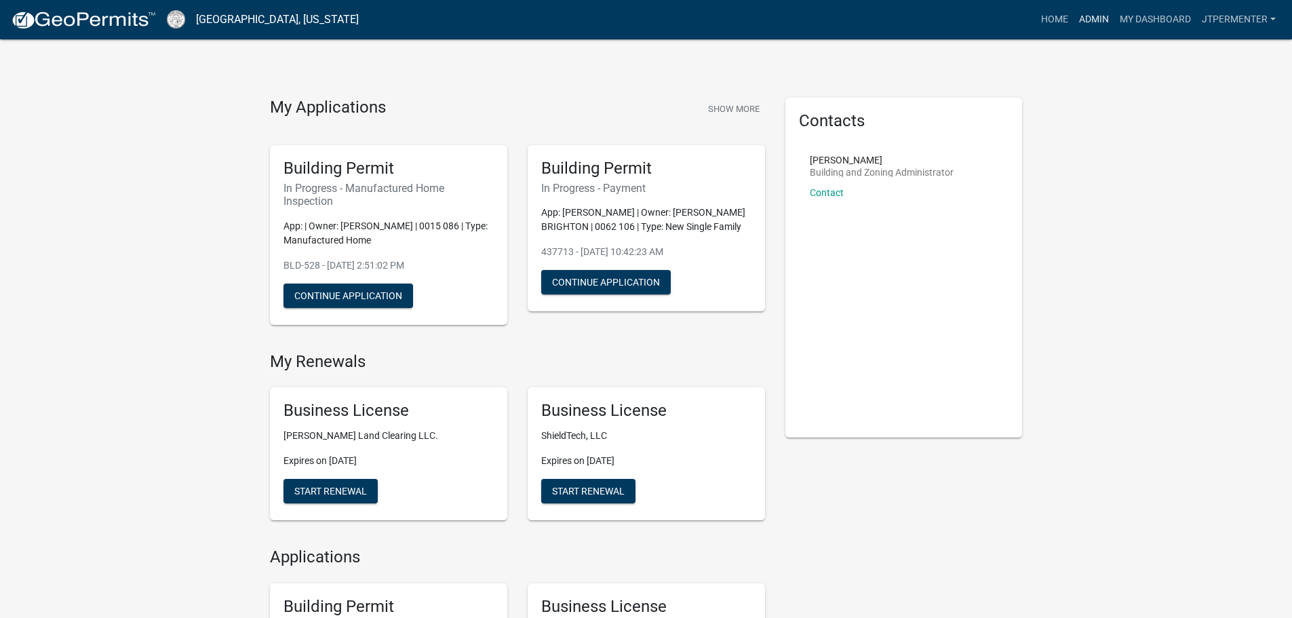
click at [1090, 22] on link "Admin" at bounding box center [1094, 20] width 41 height 26
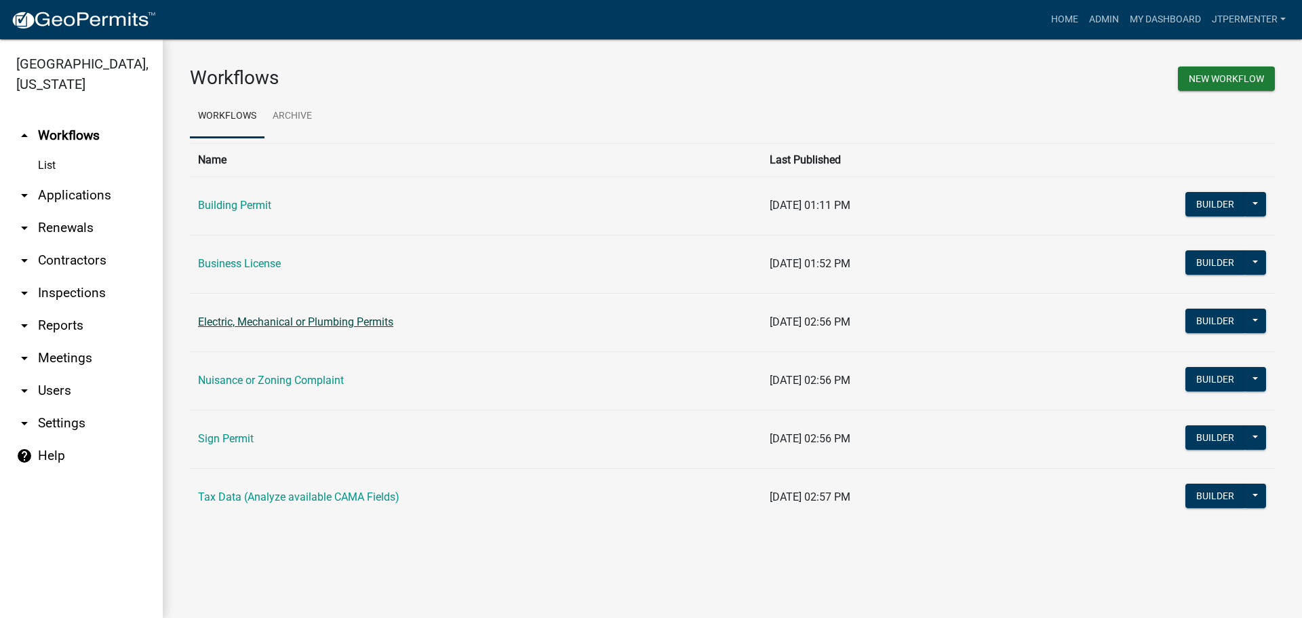
click at [229, 328] on link "Electric, Mechanical or Plumbing Permits" at bounding box center [295, 321] width 195 height 13
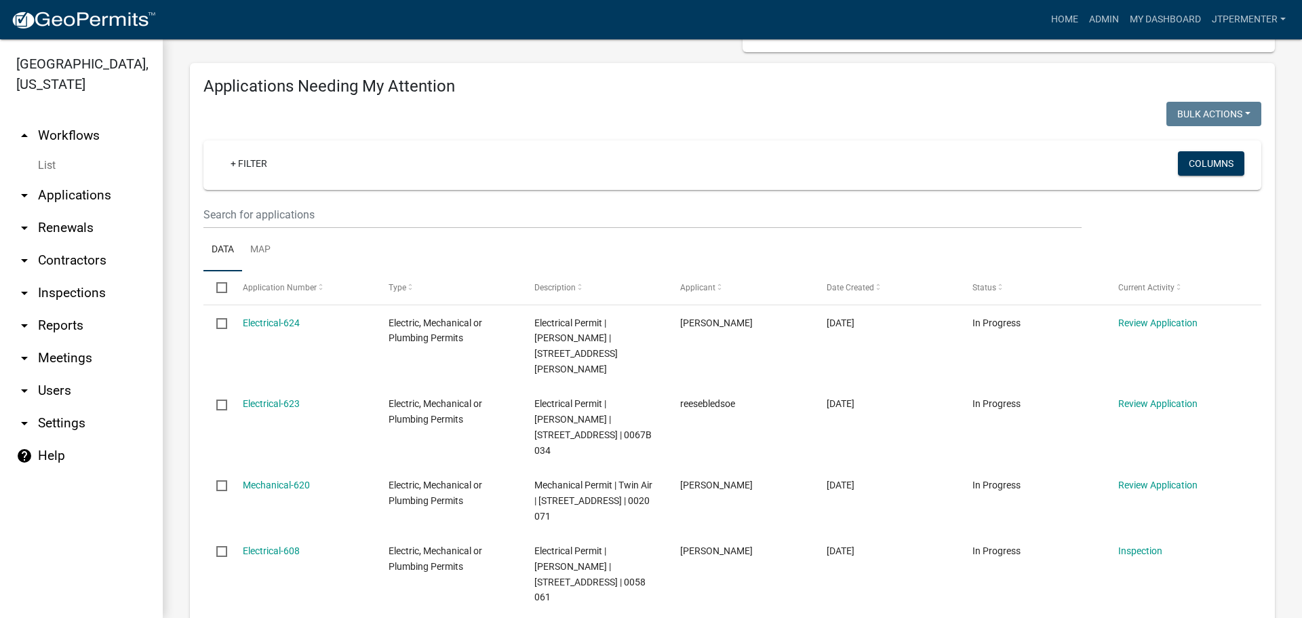
scroll to position [136, 0]
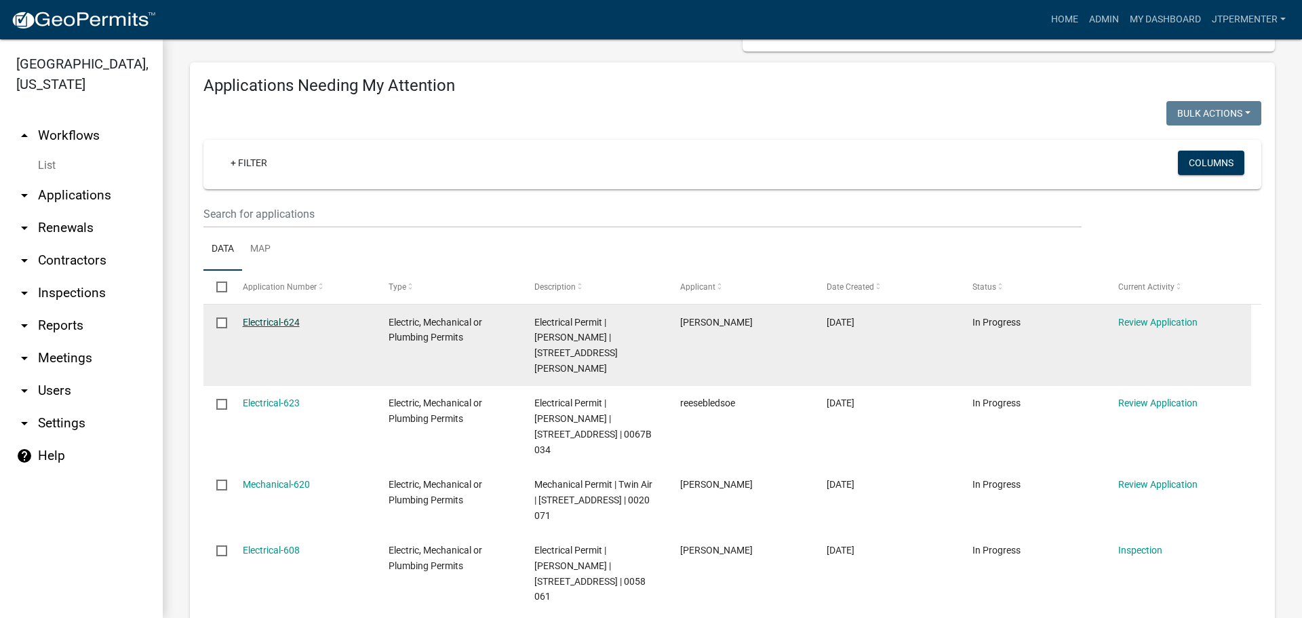
click at [277, 317] on link "Electrical-624" at bounding box center [271, 322] width 57 height 11
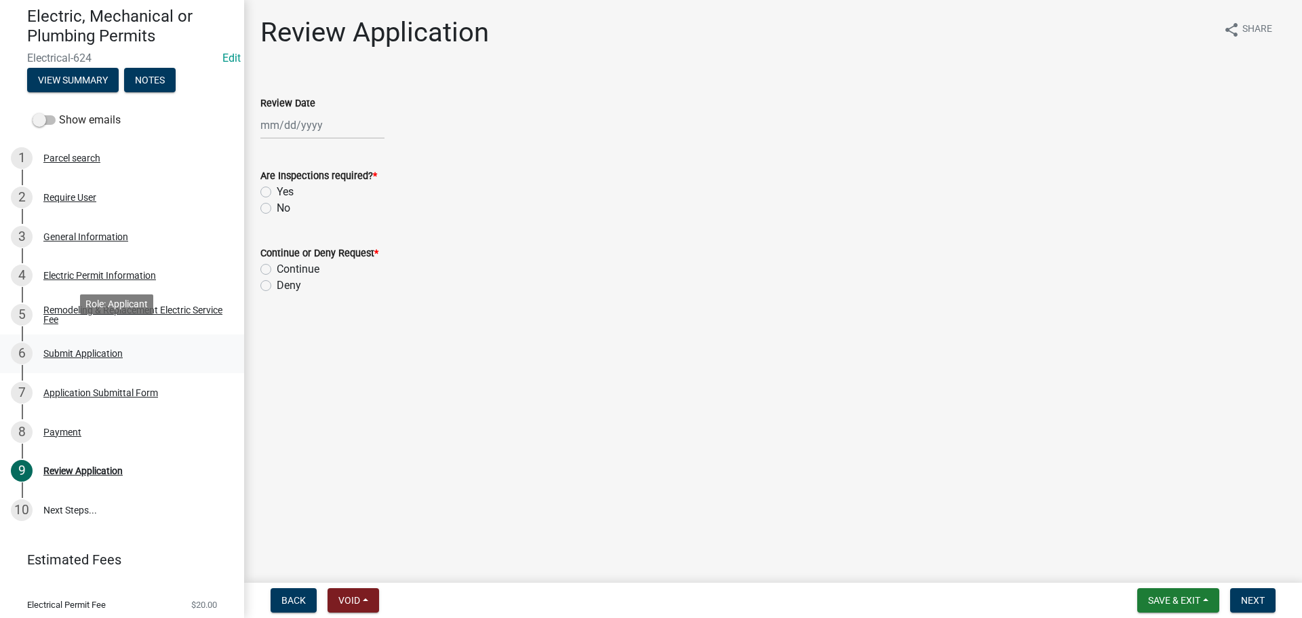
scroll to position [136, 0]
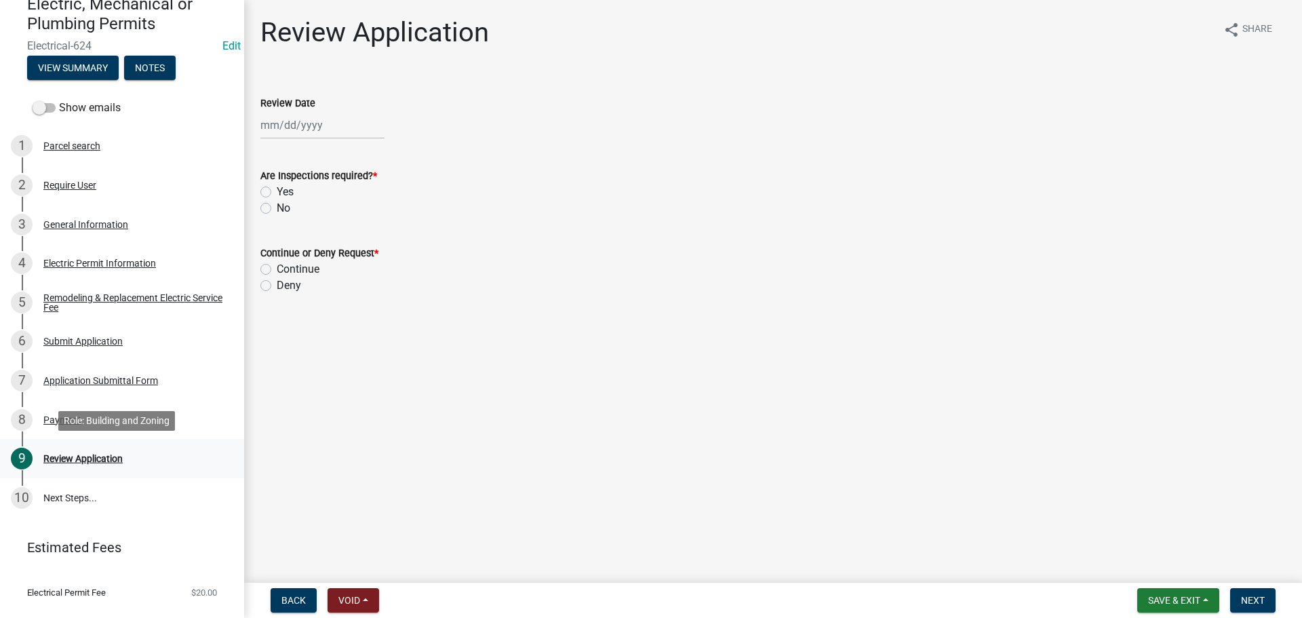
click at [90, 455] on div "Review Application" at bounding box center [82, 458] width 79 height 9
click at [58, 302] on div "Remodeling & Replacement Electric Service Fee" at bounding box center [132, 302] width 179 height 19
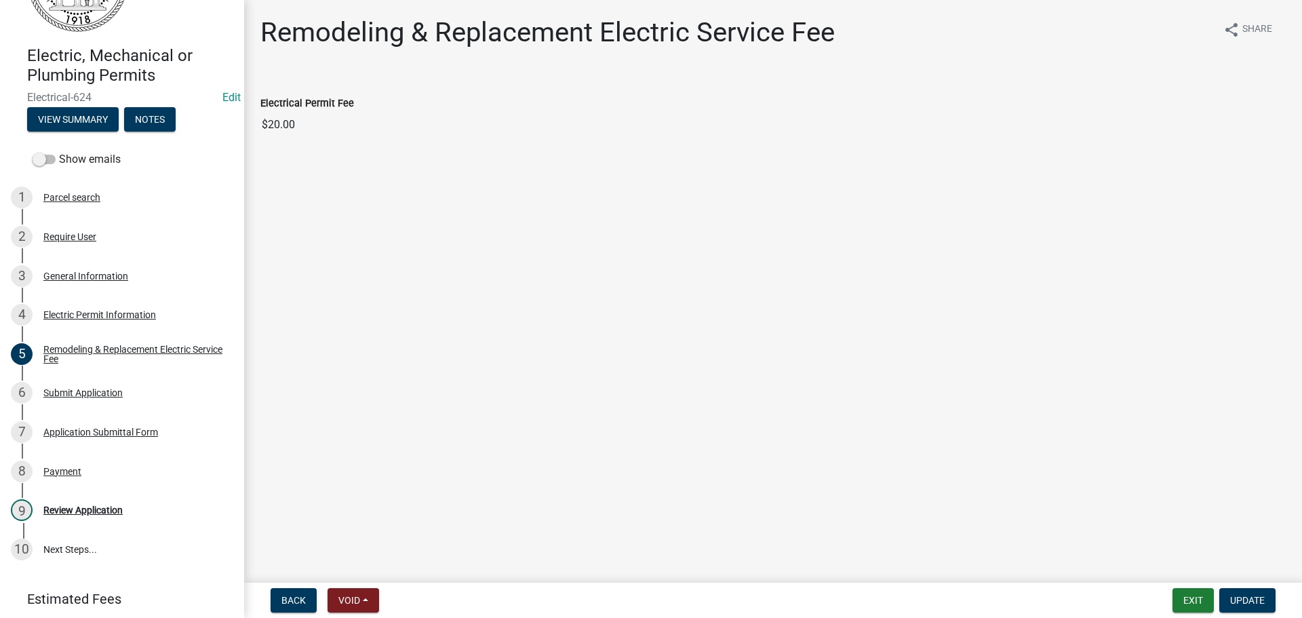
scroll to position [0, 0]
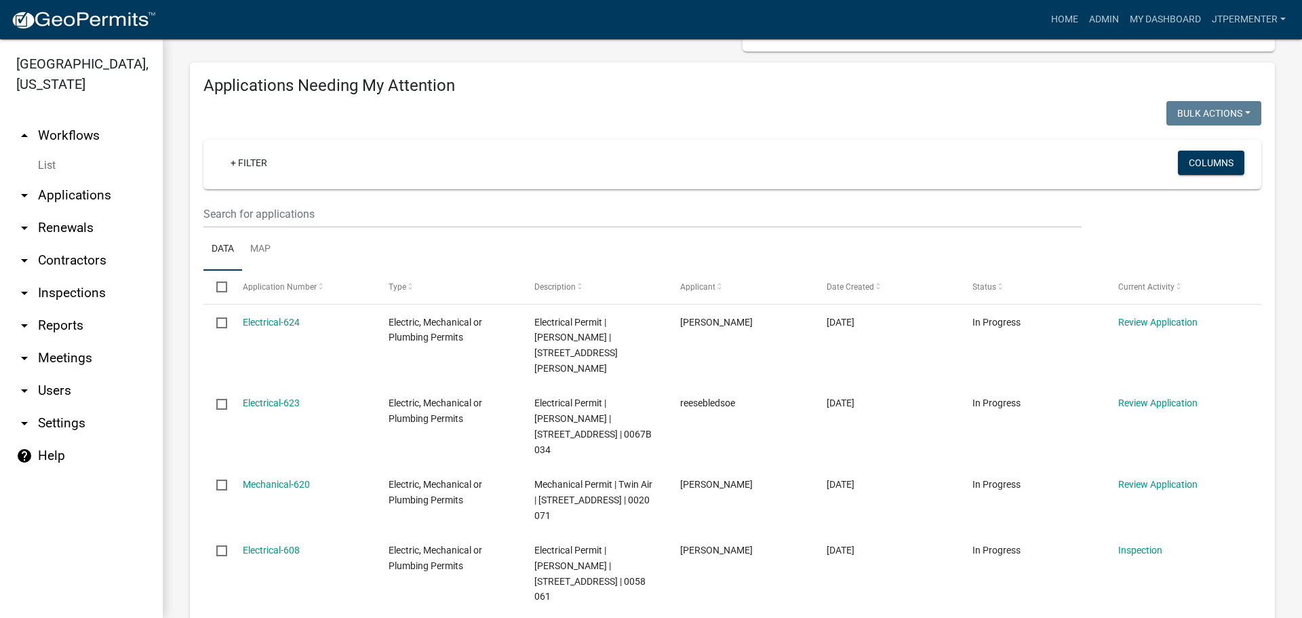
scroll to position [271, 0]
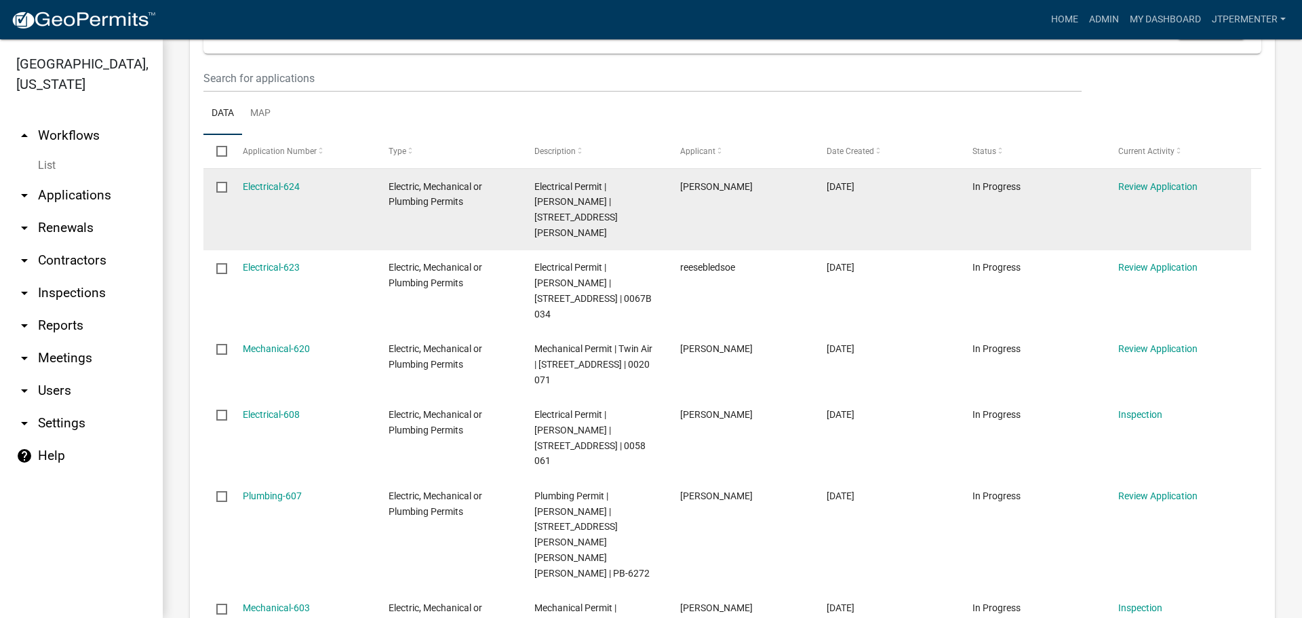
click at [258, 174] on datatable-body-cell "Electrical-624" at bounding box center [302, 209] width 146 height 81
click at [267, 183] on link "Electrical-624" at bounding box center [271, 186] width 57 height 11
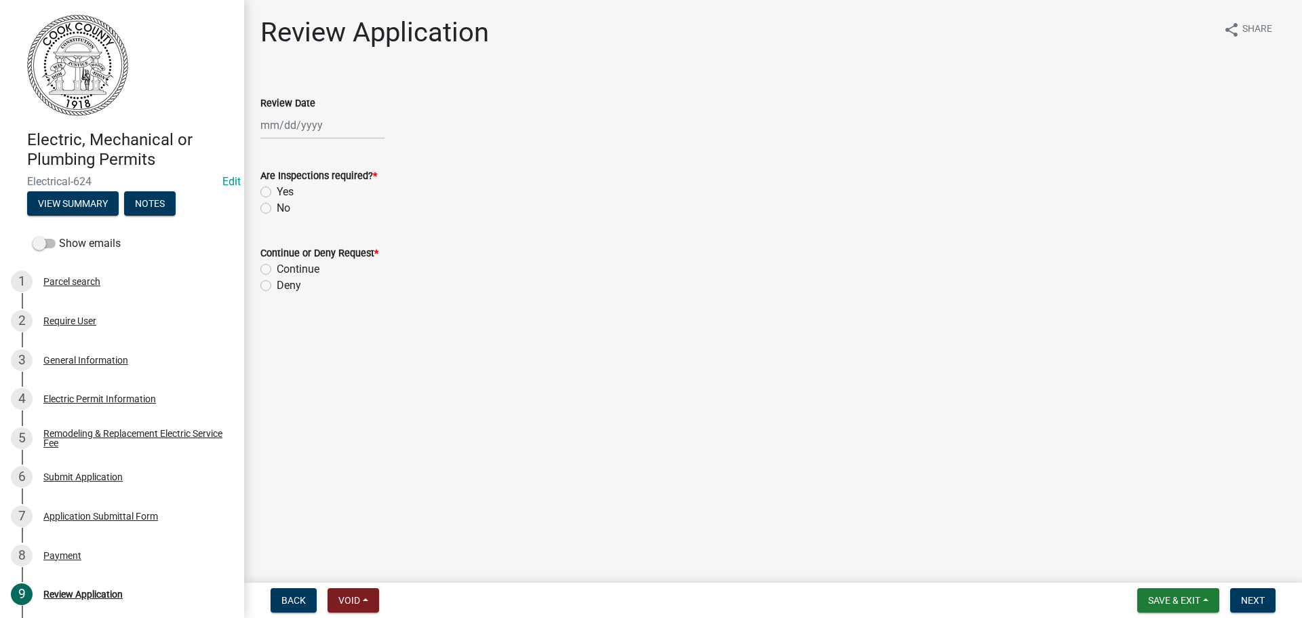
select select "9"
select select "2025"
click at [283, 130] on div "Jan Feb Mar Apr May Jun Jul Aug Sep Oct Nov Dec 1525 1526 1527 1528 1529 1530 1…" at bounding box center [322, 125] width 124 height 28
click at [312, 220] on div "10" at bounding box center [318, 219] width 22 height 22
type input "[DATE]"
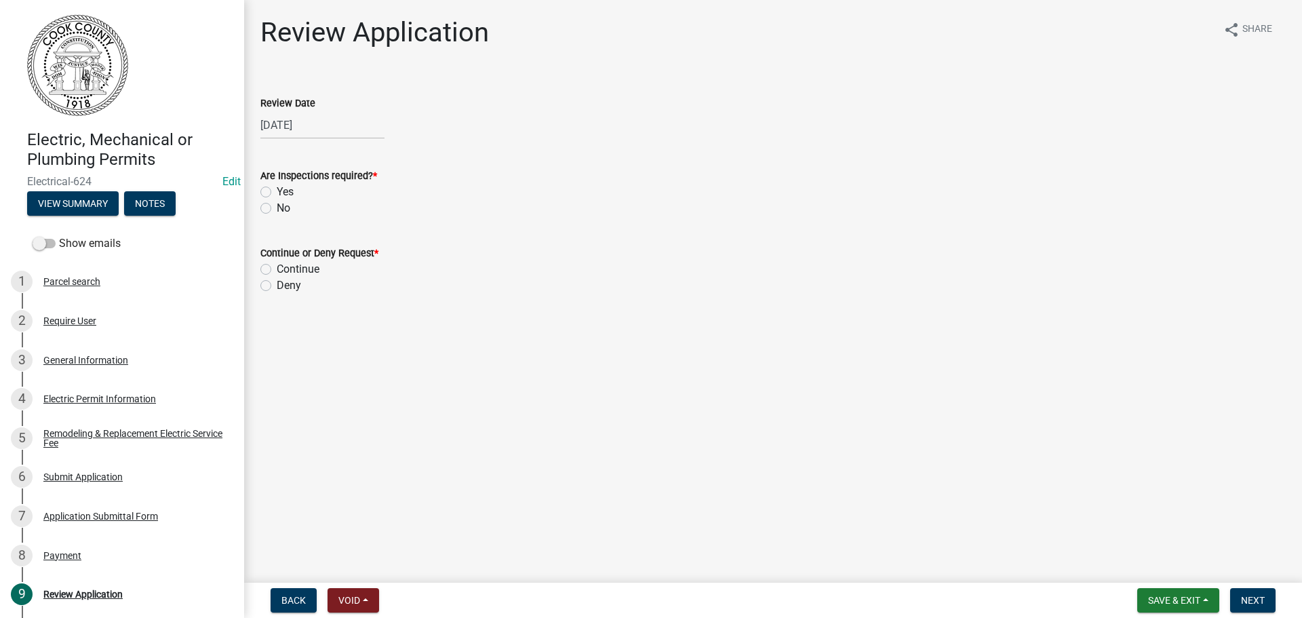
click at [277, 187] on label "Yes" at bounding box center [285, 192] width 17 height 16
click at [277, 187] on input "Yes" at bounding box center [281, 188] width 9 height 9
radio input "true"
click at [93, 358] on div "General Information" at bounding box center [85, 359] width 85 height 9
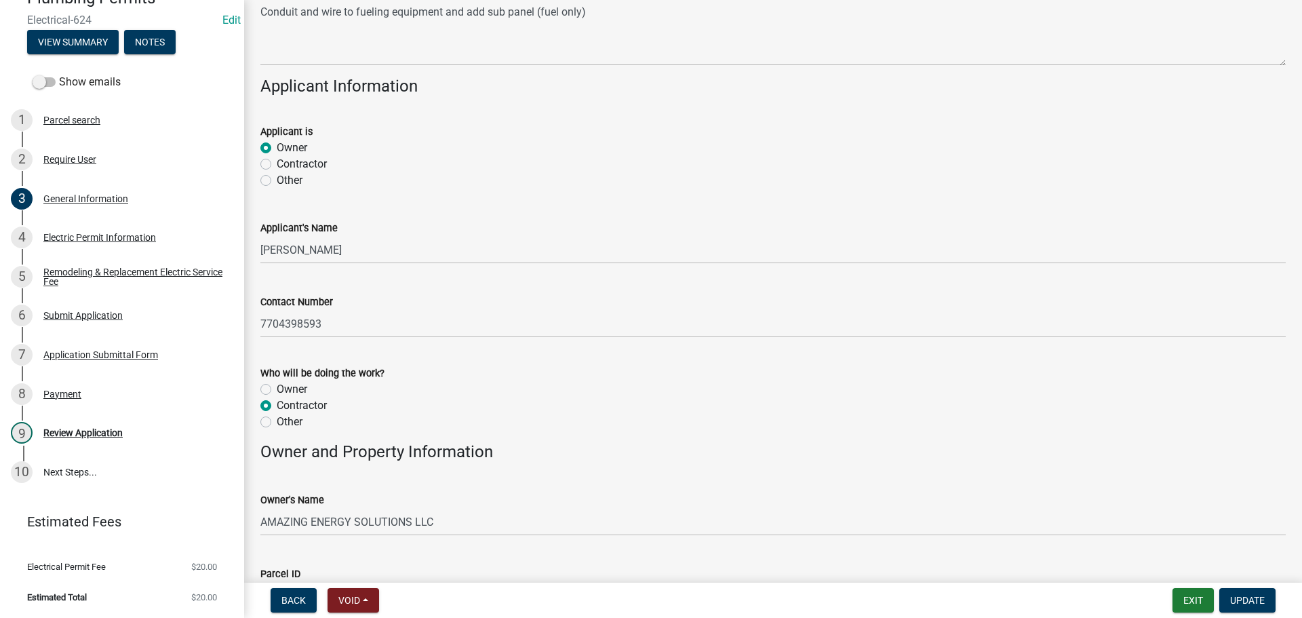
scroll to position [180, 0]
click at [78, 437] on div "9 Review Application" at bounding box center [117, 433] width 212 height 22
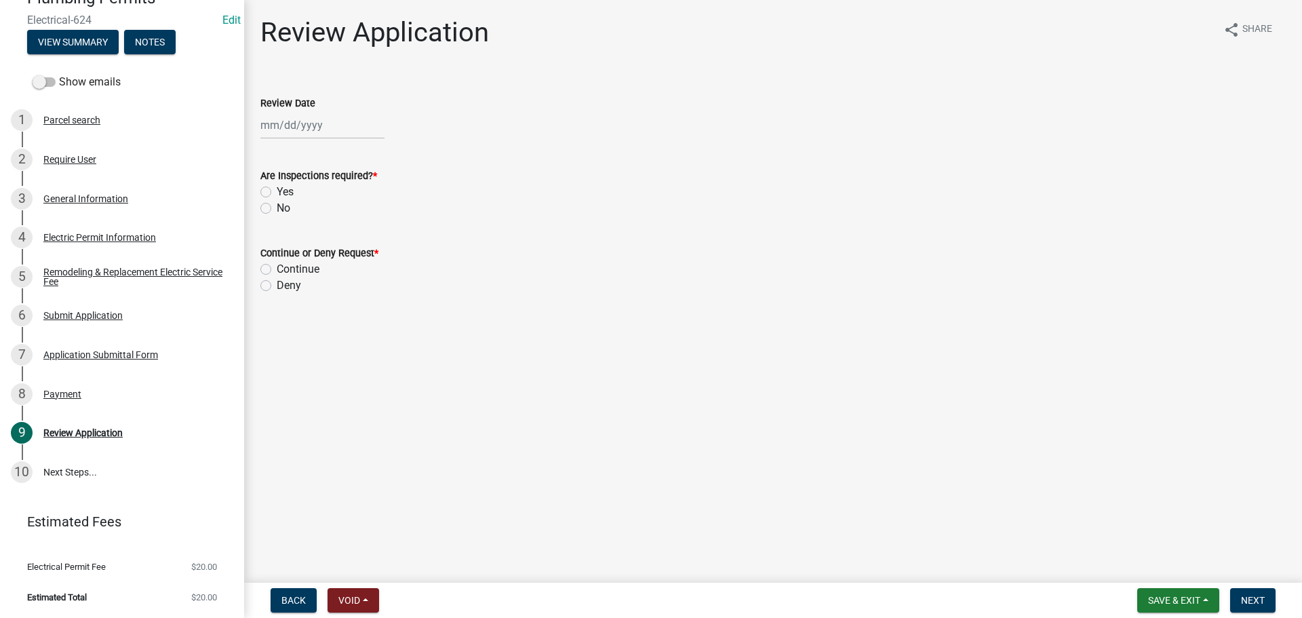
click at [269, 134] on div at bounding box center [322, 125] width 124 height 28
select select "9"
select select "2025"
click at [315, 214] on div "10" at bounding box center [318, 219] width 22 height 22
type input "[DATE]"
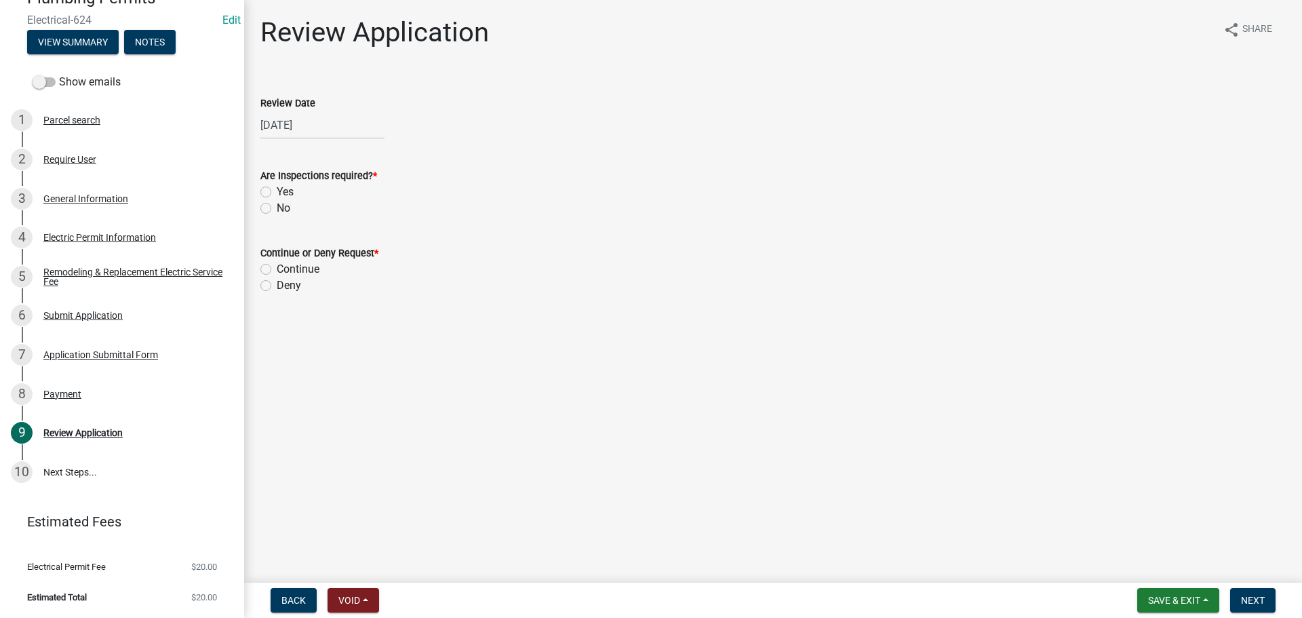
click at [277, 194] on label "Yes" at bounding box center [285, 192] width 17 height 16
click at [277, 193] on input "Yes" at bounding box center [281, 188] width 9 height 9
radio input "true"
drag, startPoint x: 269, startPoint y: 269, endPoint x: 275, endPoint y: 271, distance: 6.9
click at [277, 269] on label "Continue" at bounding box center [298, 269] width 43 height 16
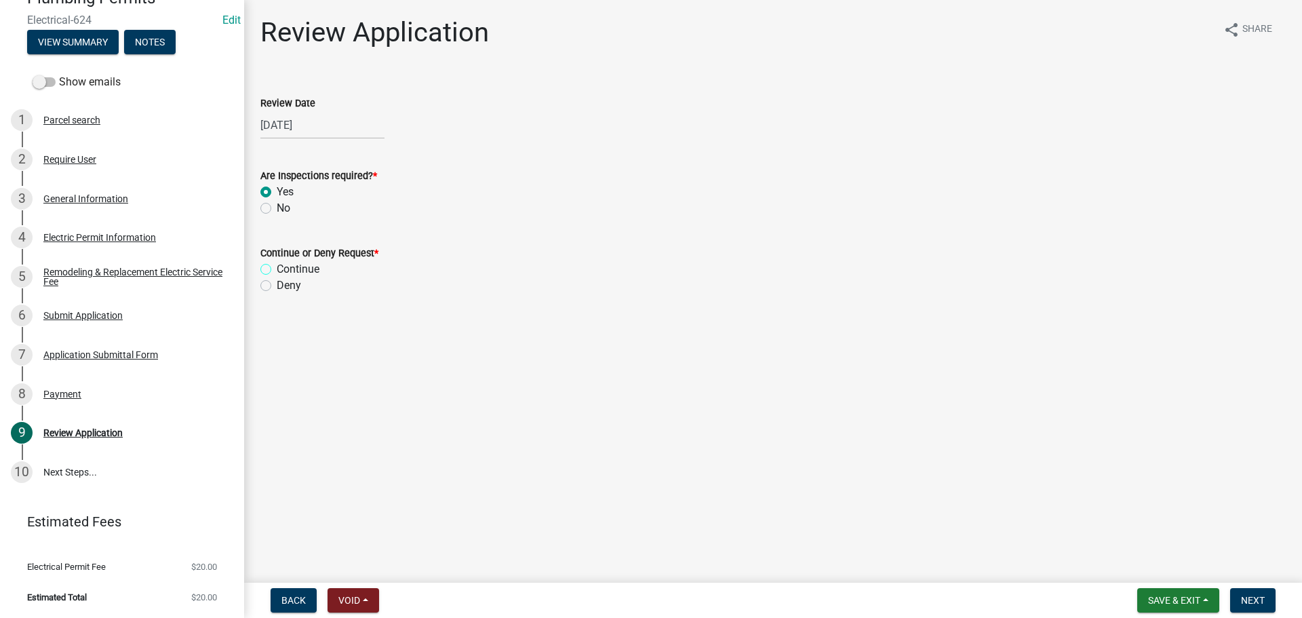
click at [277, 269] on input "Continue" at bounding box center [281, 265] width 9 height 9
radio input "true"
click at [1255, 607] on button "Next" at bounding box center [1252, 600] width 45 height 24
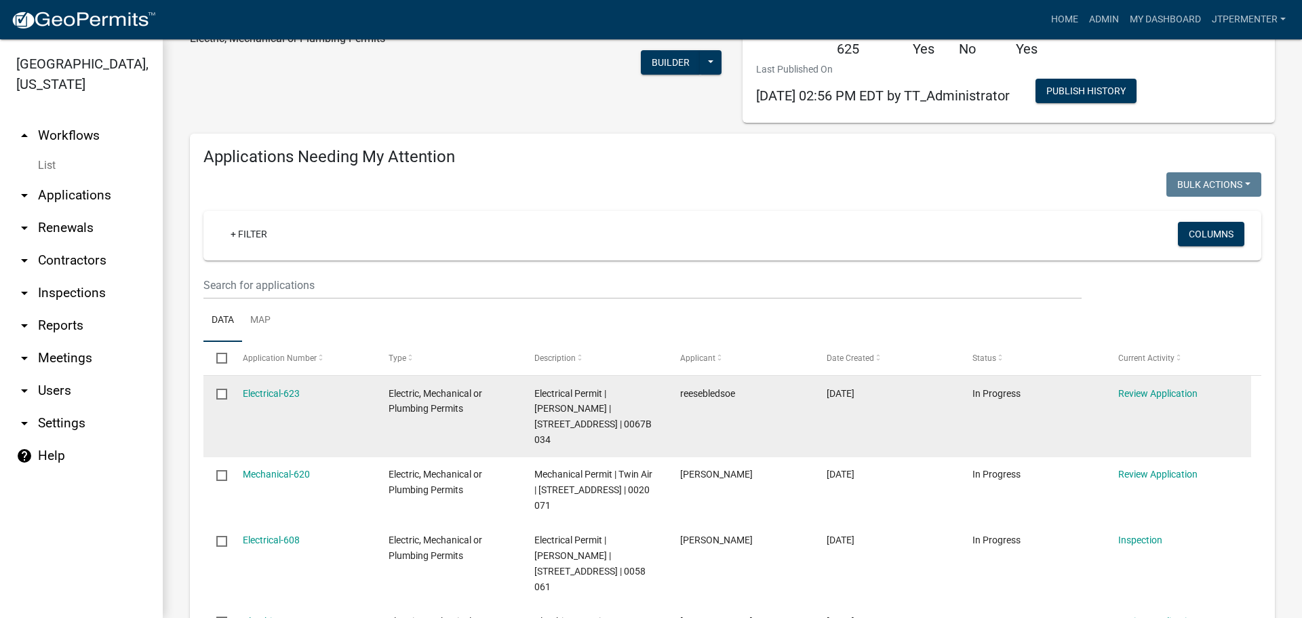
scroll to position [203, 0]
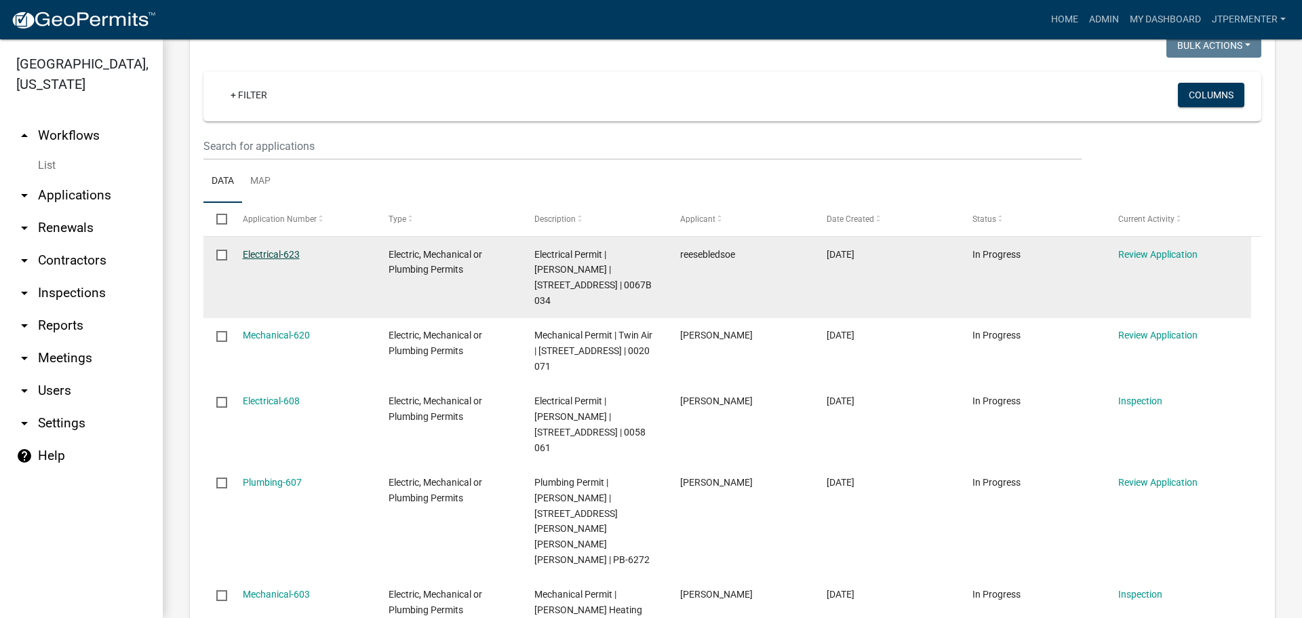
click at [277, 251] on link "Electrical-623" at bounding box center [271, 254] width 57 height 11
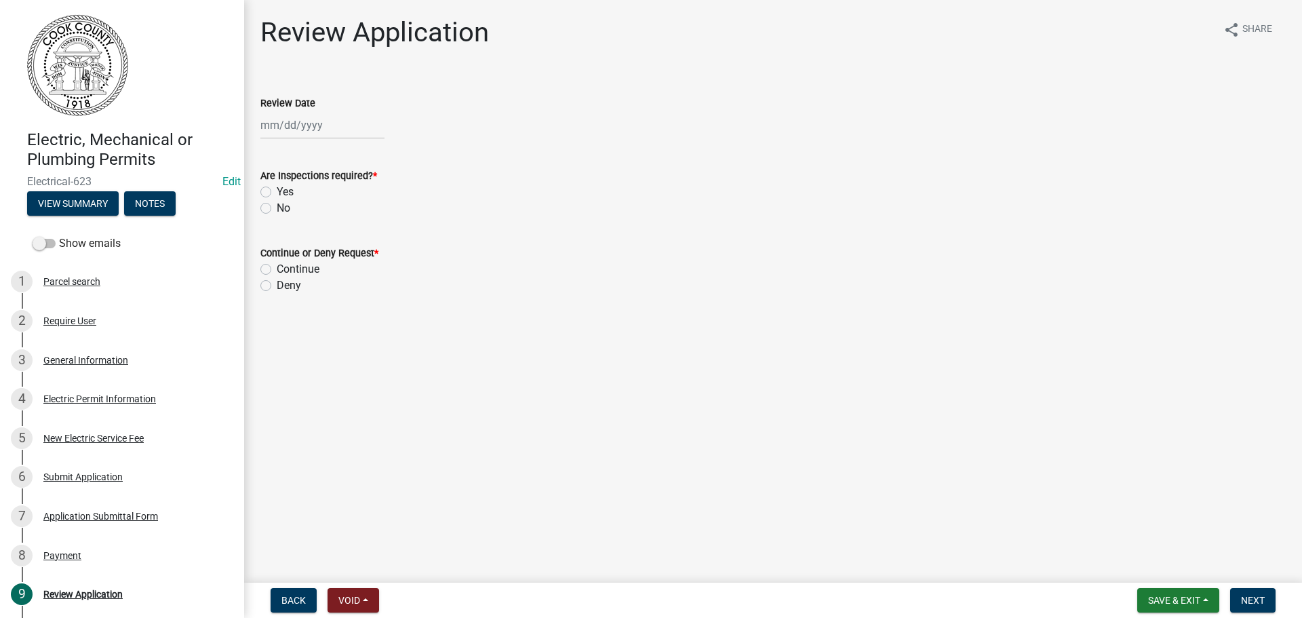
select select "9"
select select "2025"
click at [312, 119] on div "Jan Feb Mar Apr May Jun Jul Aug Sep Oct Nov Dec 1525 1526 1527 1528 1529 1530 1…" at bounding box center [322, 125] width 124 height 28
click at [319, 216] on div "10" at bounding box center [318, 219] width 22 height 22
type input "[DATE]"
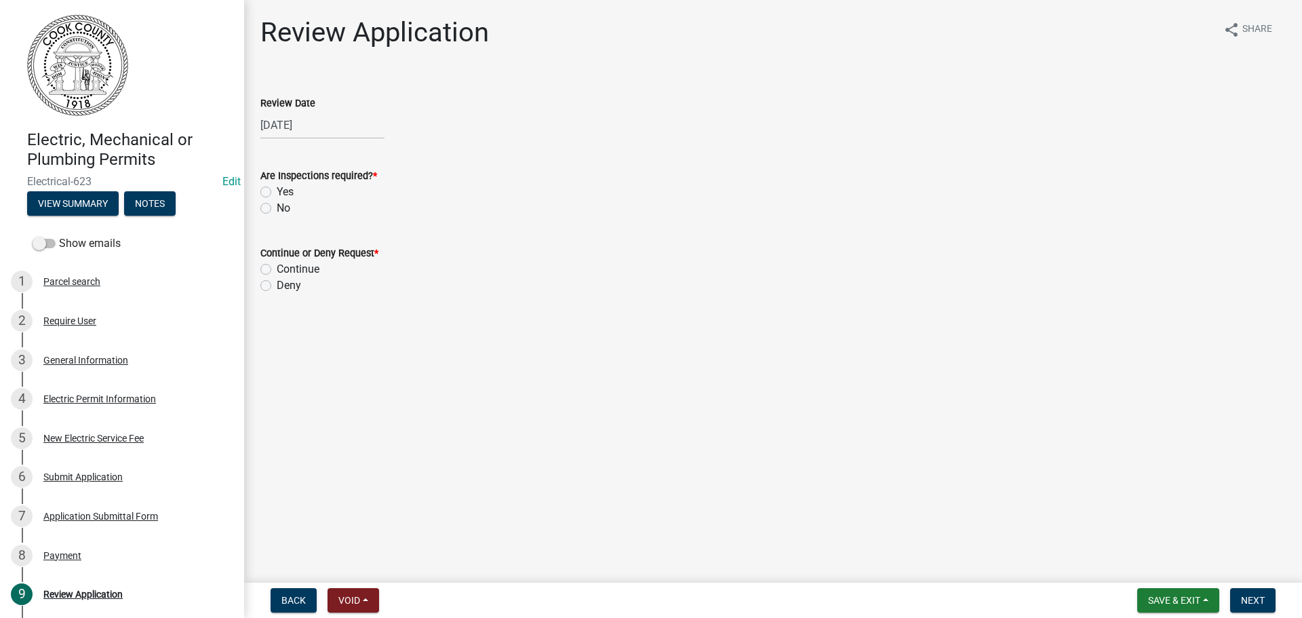
click at [277, 193] on label "Yes" at bounding box center [285, 192] width 17 height 16
click at [277, 193] on input "Yes" at bounding box center [281, 188] width 9 height 9
radio input "true"
click at [277, 274] on label "Continue" at bounding box center [298, 269] width 43 height 16
click at [277, 270] on input "Continue" at bounding box center [281, 265] width 9 height 9
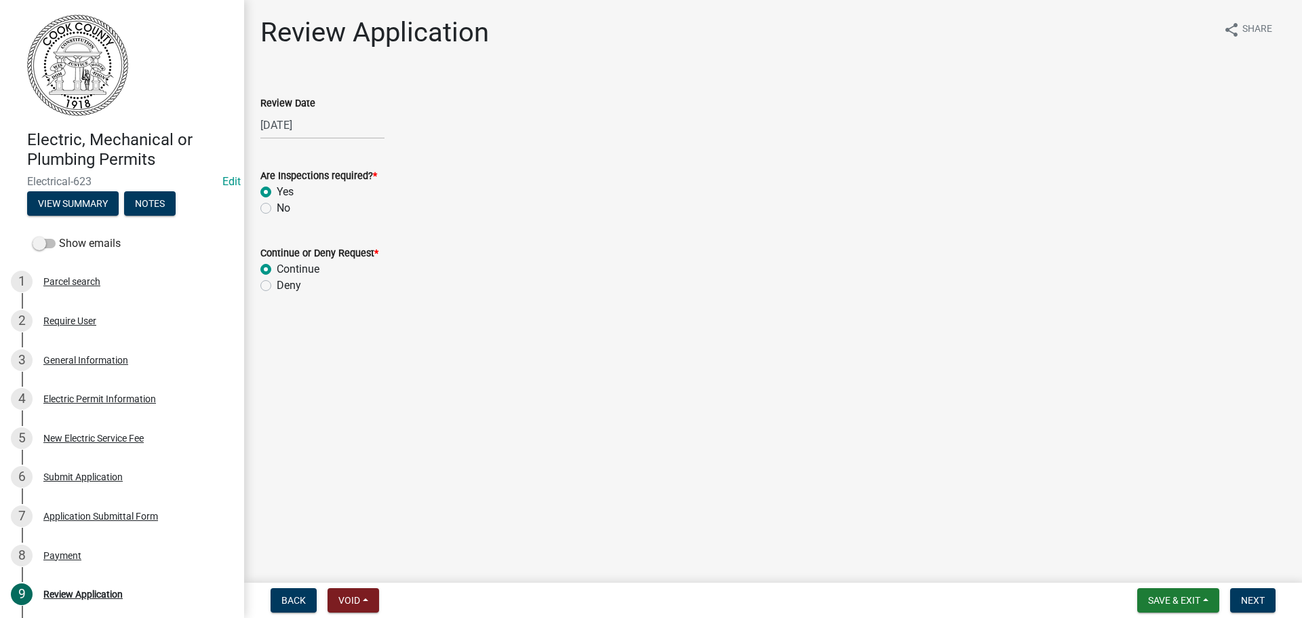
radio input "true"
click at [1264, 601] on span "Next" at bounding box center [1253, 600] width 24 height 11
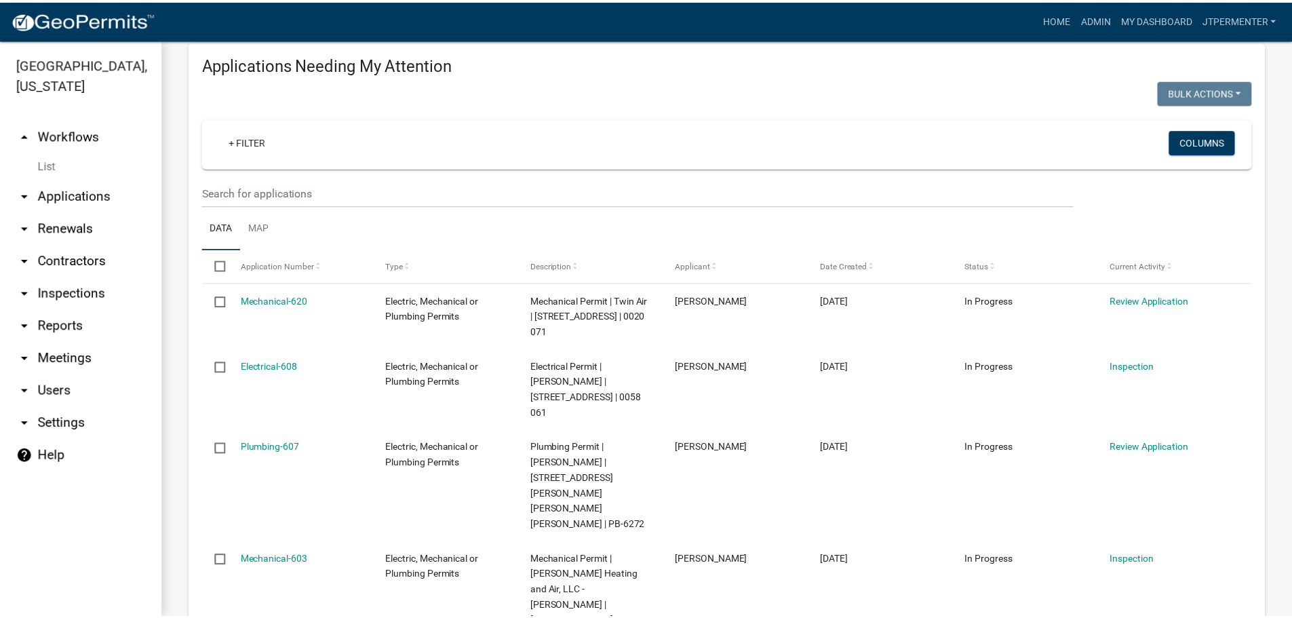
scroll to position [203, 0]
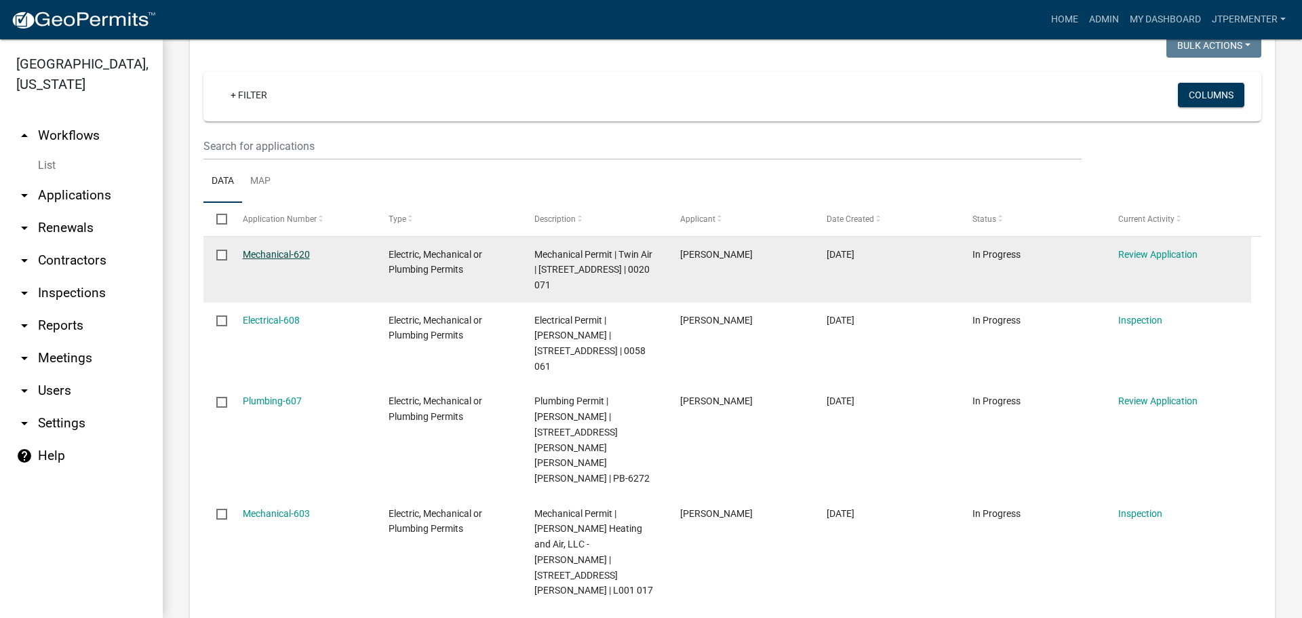
click at [290, 252] on link "Mechanical-620" at bounding box center [276, 254] width 67 height 11
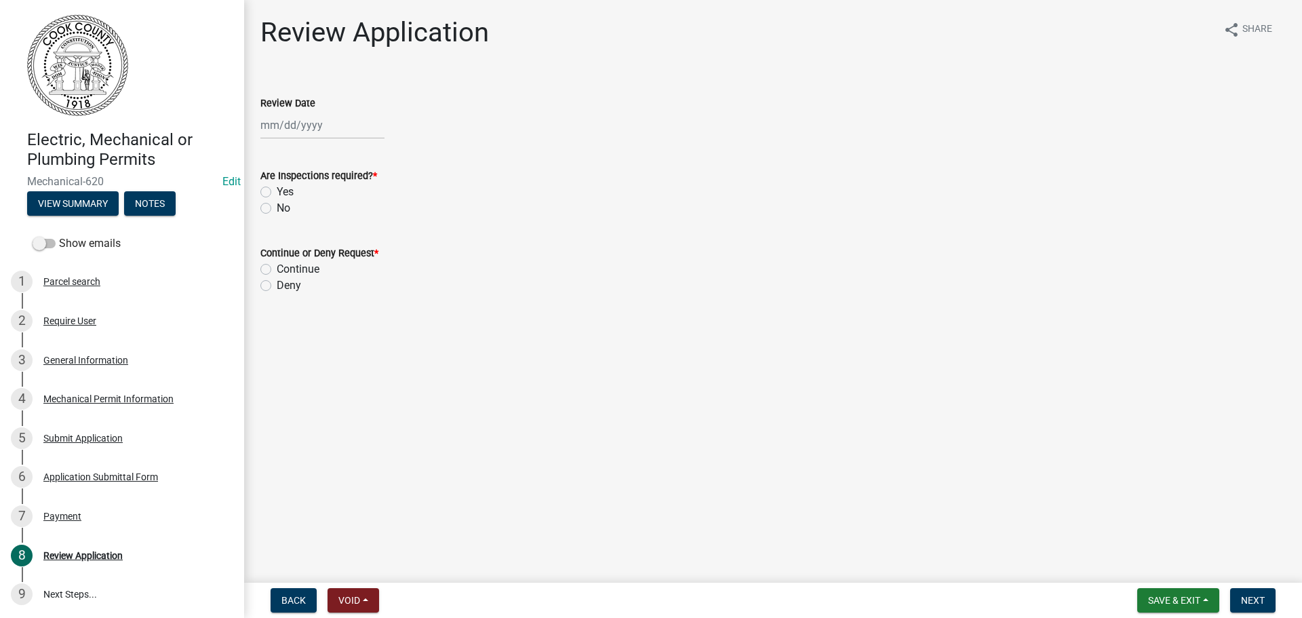
click at [277, 125] on div at bounding box center [322, 125] width 124 height 28
select select "9"
select select "2025"
click at [314, 219] on div "10" at bounding box center [318, 219] width 22 height 22
type input "[DATE]"
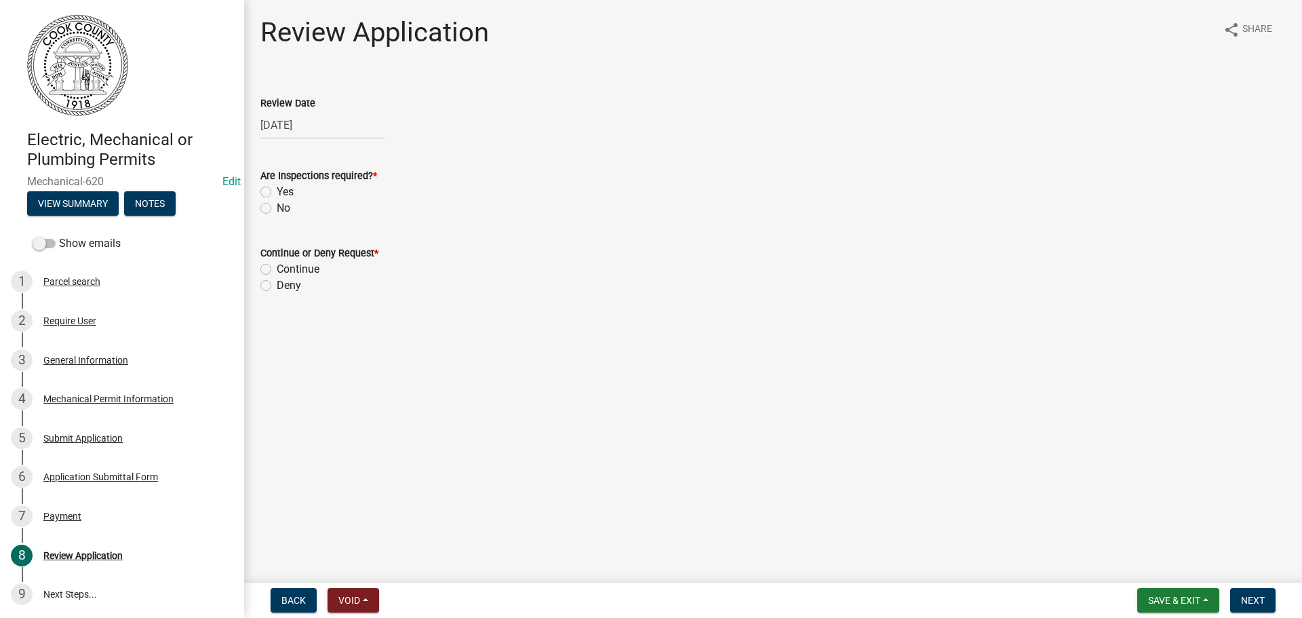
drag, startPoint x: 269, startPoint y: 205, endPoint x: 266, endPoint y: 212, distance: 7.6
click at [277, 206] on label "No" at bounding box center [284, 208] width 14 height 16
click at [277, 206] on input "No" at bounding box center [281, 204] width 9 height 9
radio input "true"
click at [271, 268] on div "Continue" at bounding box center [772, 269] width 1025 height 16
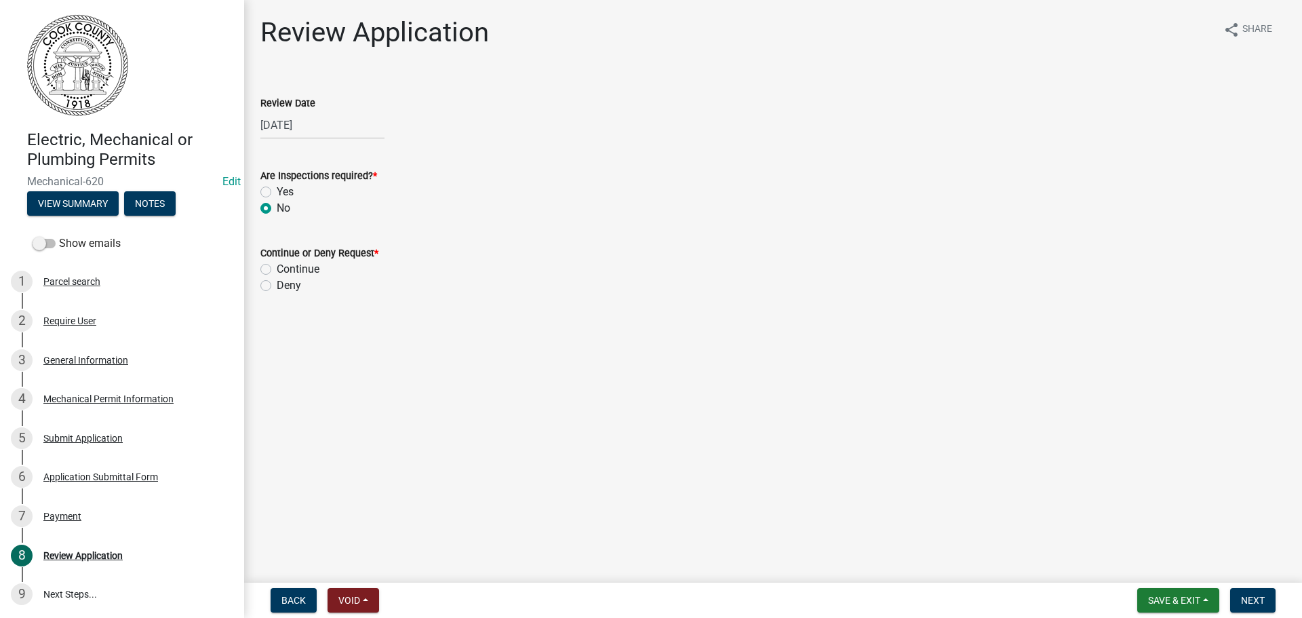
click at [271, 272] on div "Continue" at bounding box center [772, 269] width 1025 height 16
click at [277, 269] on label "Continue" at bounding box center [298, 269] width 43 height 16
click at [277, 269] on input "Continue" at bounding box center [281, 265] width 9 height 9
radio input "true"
click at [1261, 597] on span "Next" at bounding box center [1253, 600] width 24 height 11
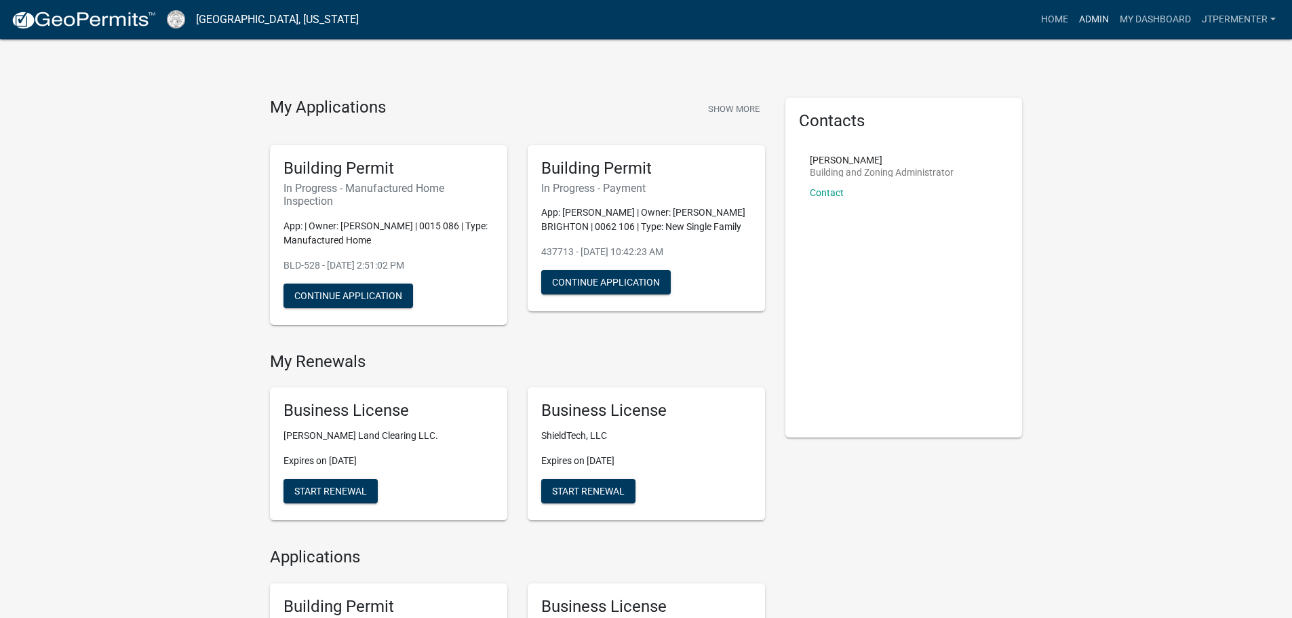
click at [1082, 19] on link "Admin" at bounding box center [1094, 20] width 41 height 26
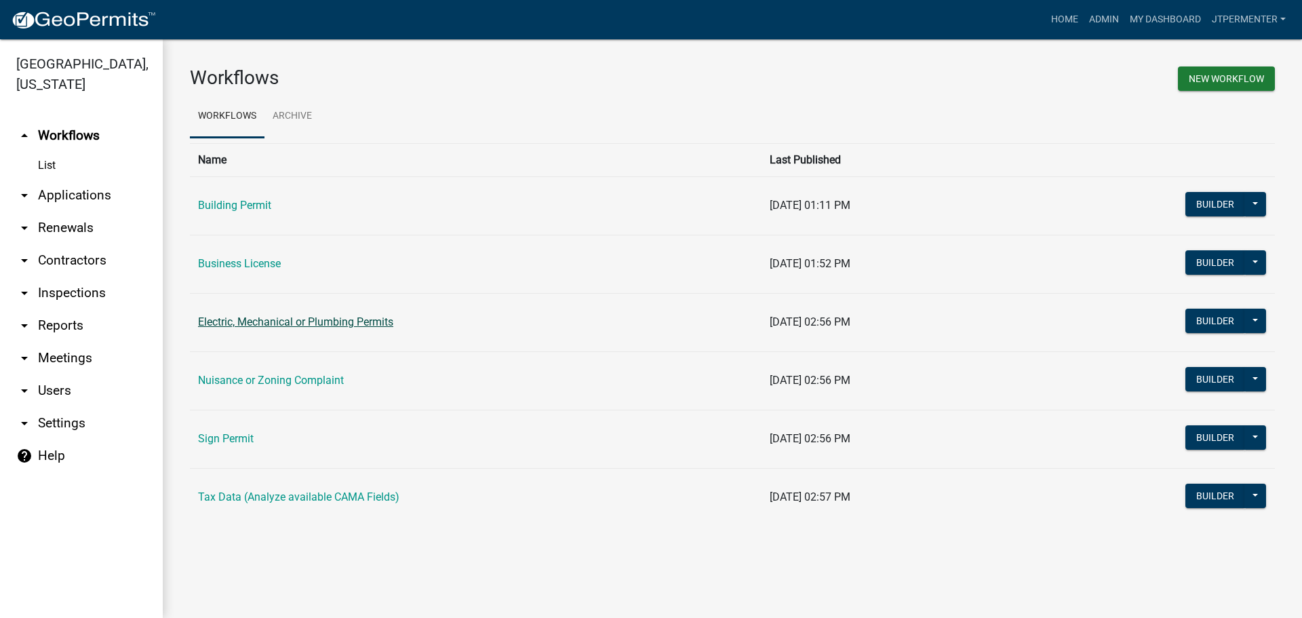
click at [254, 321] on link "Electric, Mechanical or Plumbing Permits" at bounding box center [295, 321] width 195 height 13
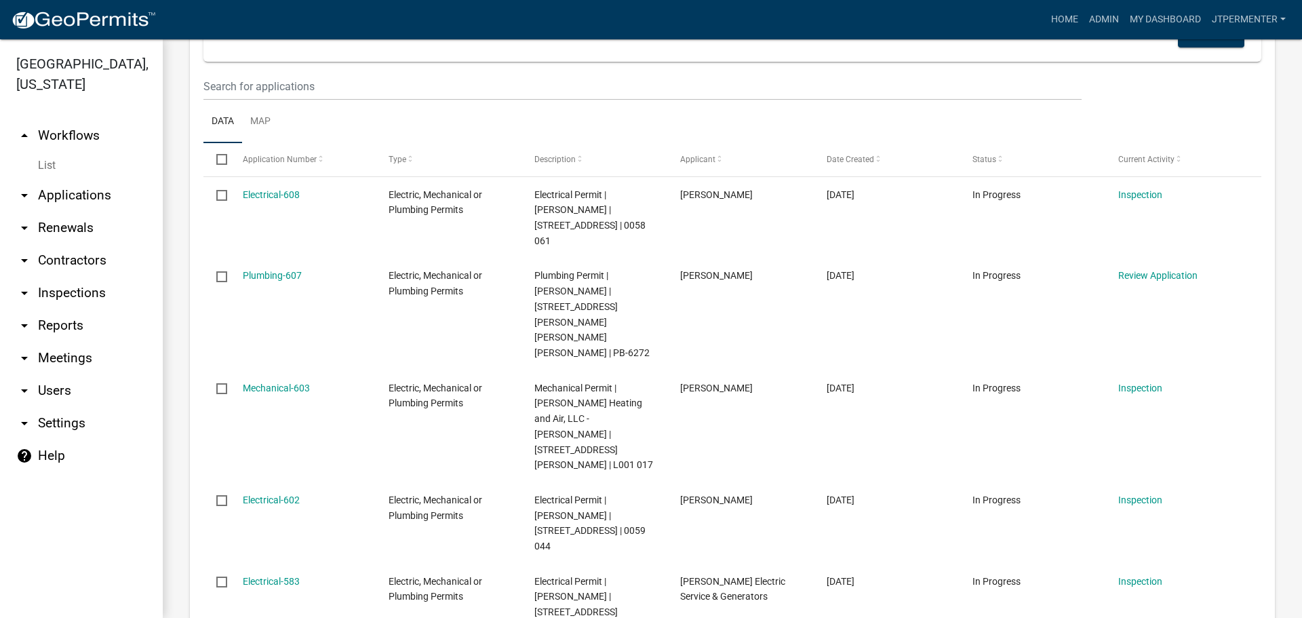
scroll to position [271, 0]
